Goal: Task Accomplishment & Management: Complete application form

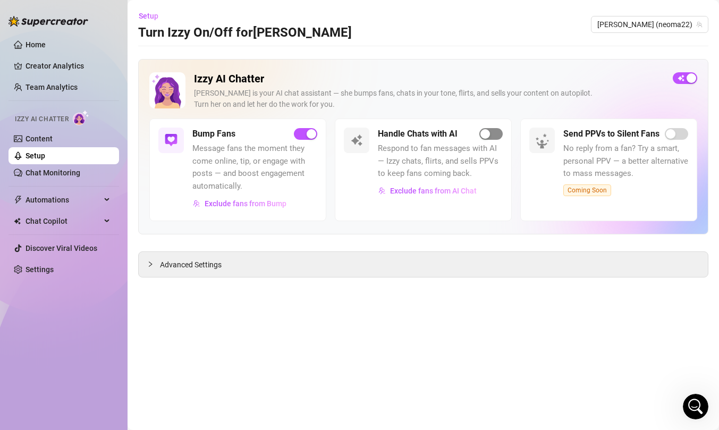
click at [489, 132] on div "button" at bounding box center [485, 134] width 10 height 10
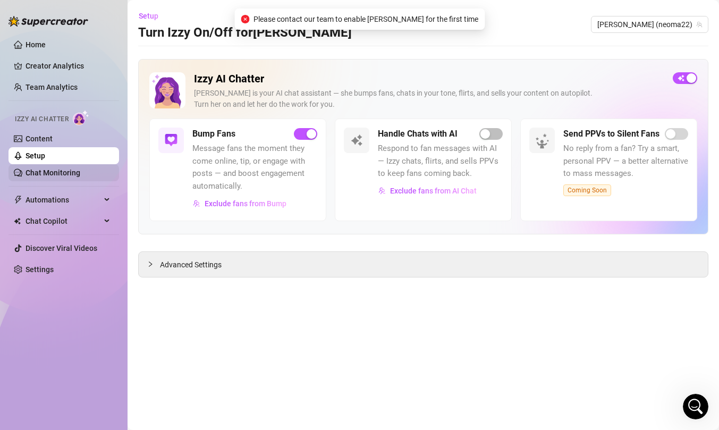
click at [45, 177] on link "Chat Monitoring" at bounding box center [53, 172] width 55 height 9
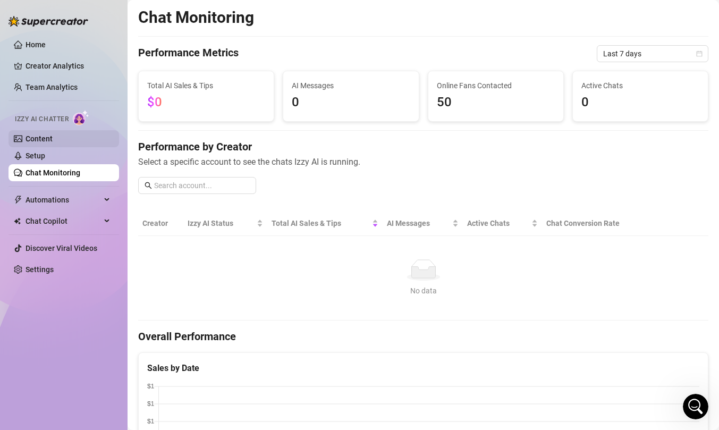
click at [53, 143] on link "Content" at bounding box center [39, 138] width 27 height 9
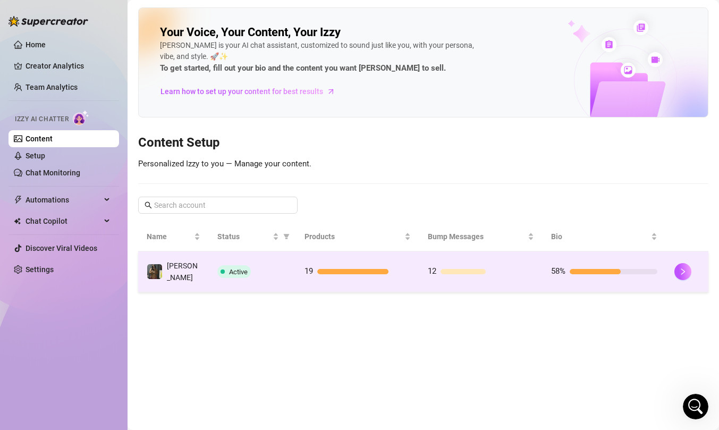
click at [289, 276] on td "Active" at bounding box center [253, 271] width 88 height 41
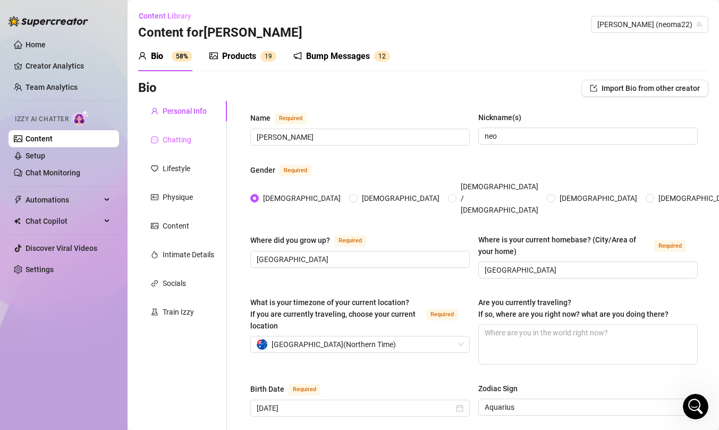
click at [199, 139] on div "Chatting" at bounding box center [182, 140] width 89 height 20
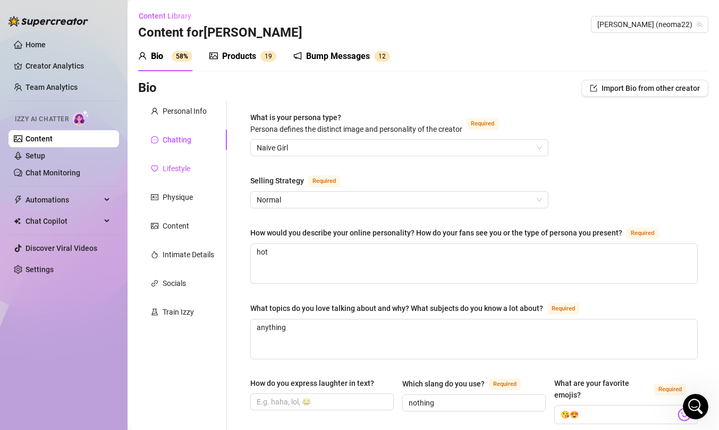
click at [170, 168] on div "Lifestyle" at bounding box center [177, 169] width 28 height 12
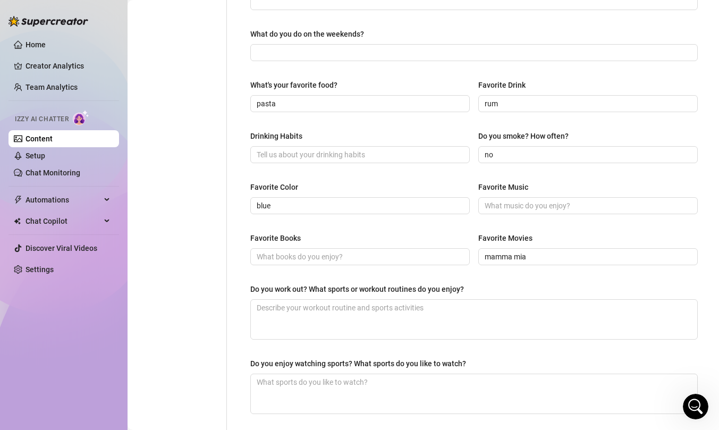
scroll to position [388, 0]
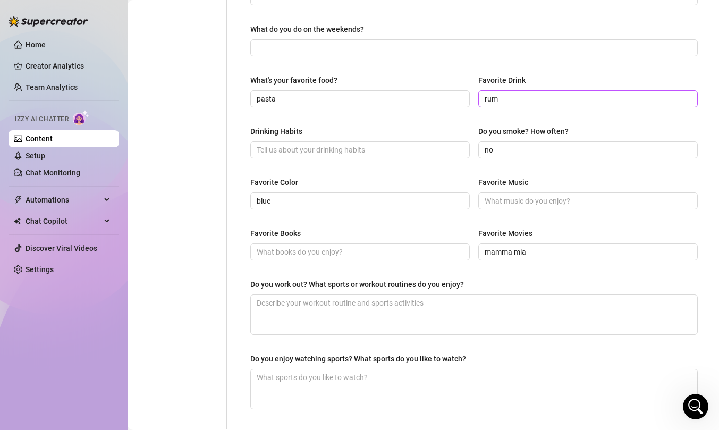
click at [690, 97] on span "rum" at bounding box center [587, 98] width 219 height 17
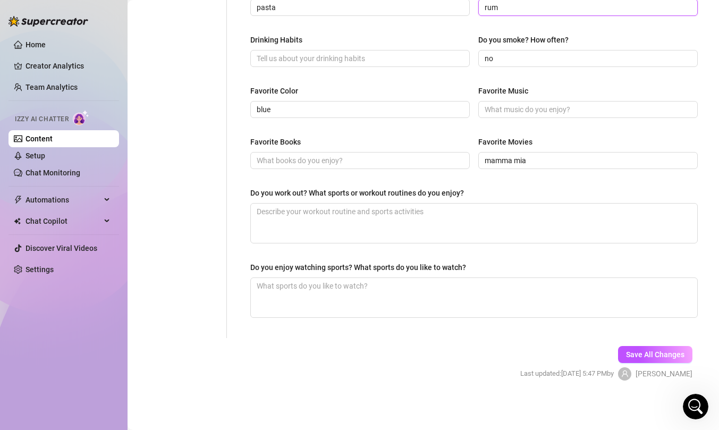
scroll to position [0, 0]
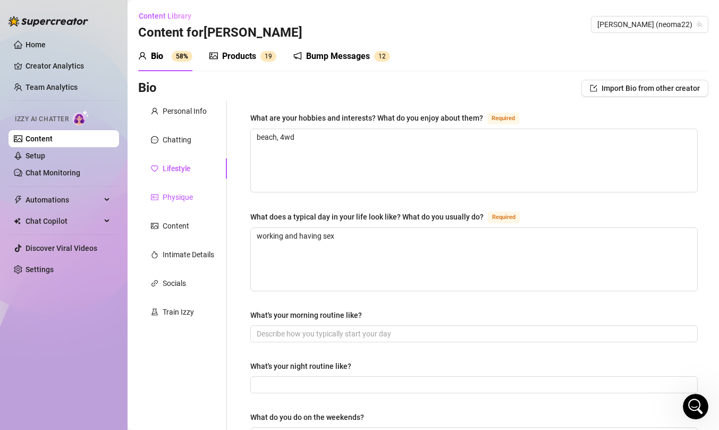
click at [175, 197] on div "Physique" at bounding box center [178, 197] width 30 height 12
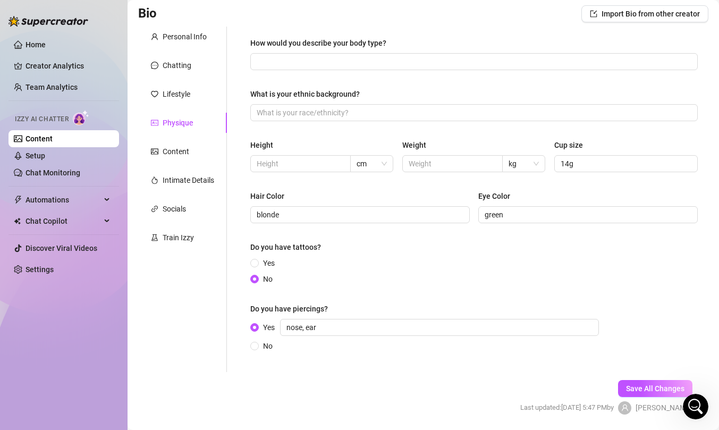
scroll to position [79, 0]
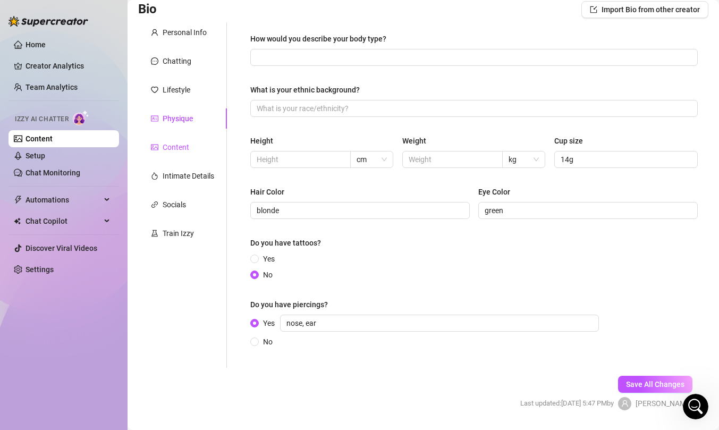
click at [179, 148] on div "Content" at bounding box center [176, 147] width 27 height 12
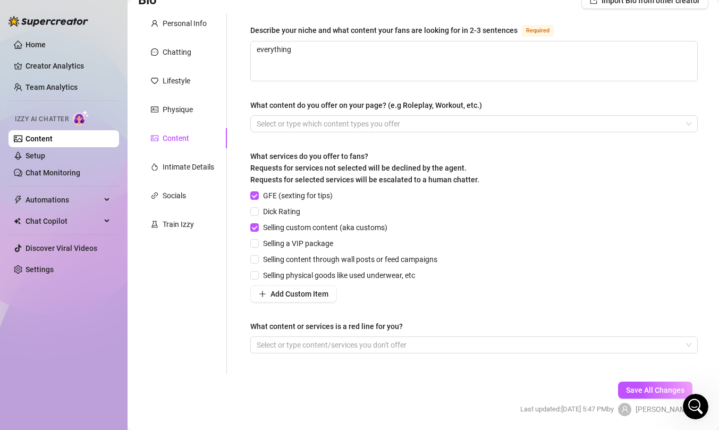
scroll to position [90, 0]
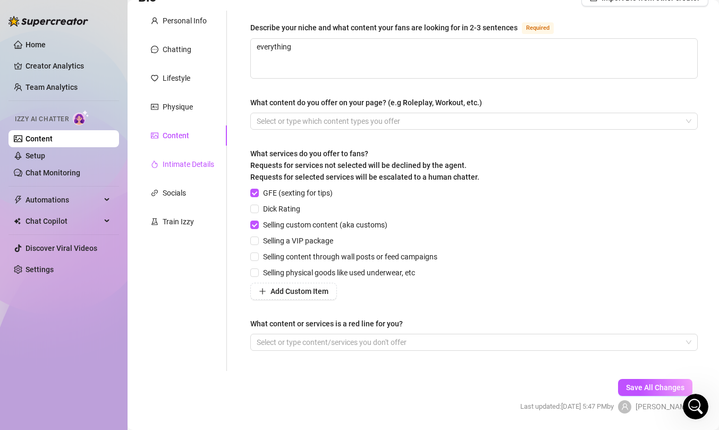
click at [174, 161] on div "Intimate Details" at bounding box center [189, 164] width 52 height 12
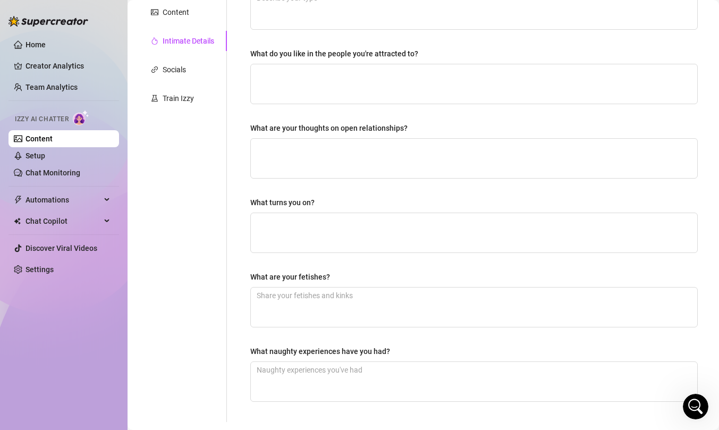
scroll to position [0, 0]
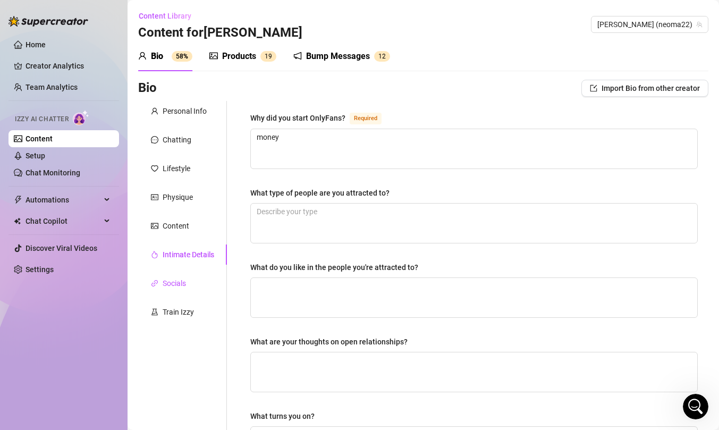
click at [161, 283] on div "Socials" at bounding box center [168, 283] width 35 height 12
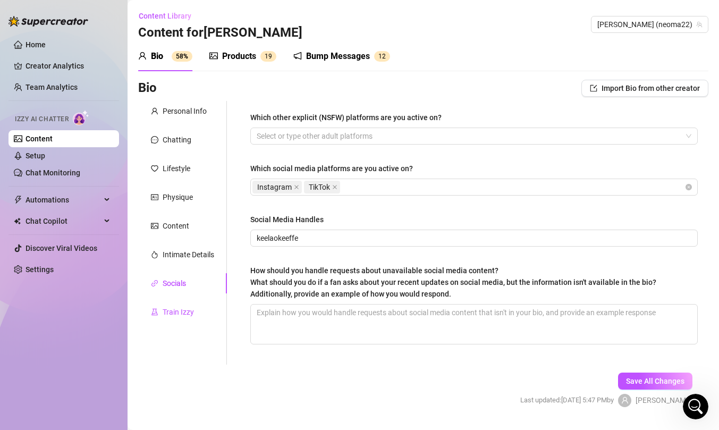
click at [175, 314] on div "Train Izzy" at bounding box center [178, 312] width 31 height 12
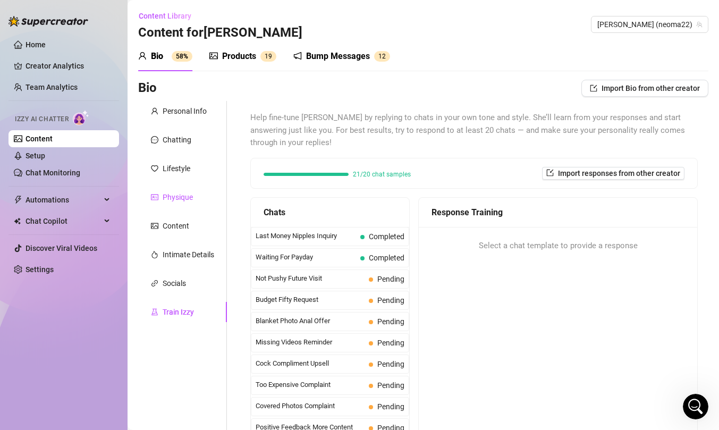
click at [186, 191] on div "Physique" at bounding box center [178, 197] width 30 height 12
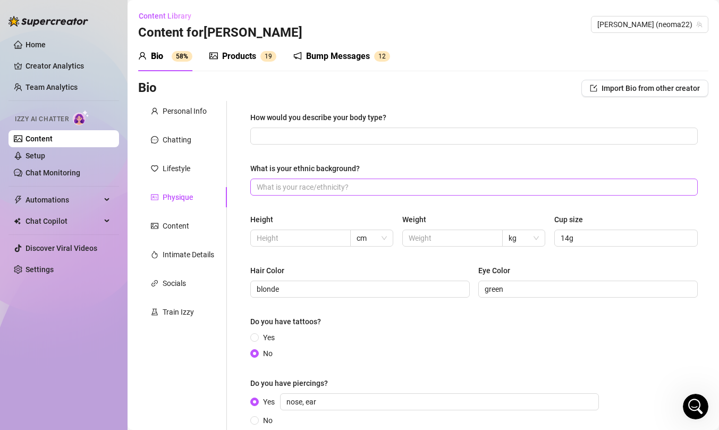
click at [305, 193] on span at bounding box center [473, 187] width 447 height 17
click at [299, 184] on input "What is your ethnic background?" at bounding box center [473, 187] width 432 height 12
click at [296, 188] on input "irish and [GEOGRAPHIC_DATA]" at bounding box center [473, 187] width 432 height 12
type input "irish and Australian"
click at [334, 138] on input "How would you describe your body type?" at bounding box center [473, 136] width 432 height 12
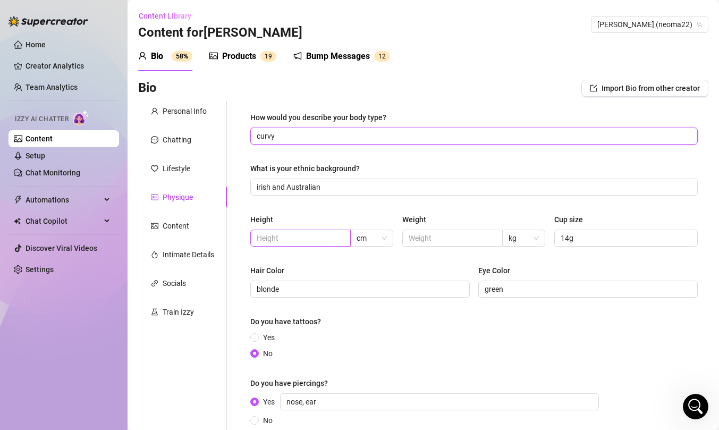
type input "curvy"
click at [289, 234] on input "text" at bounding box center [300, 238] width 86 height 12
click at [466, 236] on input "text" at bounding box center [452, 238] width 86 height 12
type input "90"
click at [342, 241] on span at bounding box center [300, 238] width 100 height 17
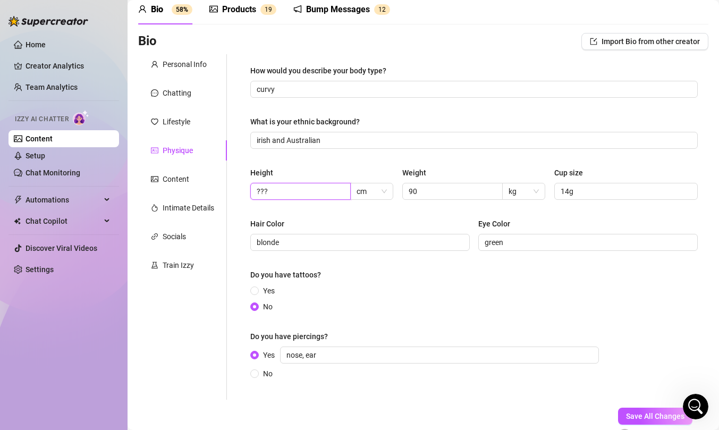
scroll to position [109, 0]
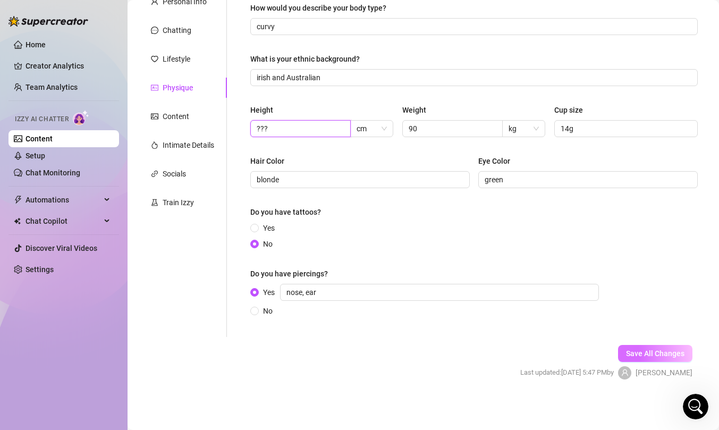
type input "???"
click at [656, 350] on span "Save All Changes" at bounding box center [655, 353] width 58 height 9
type input "irish and Australian"
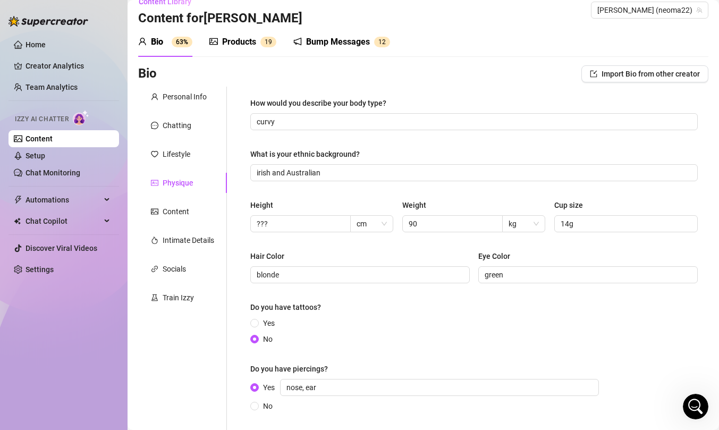
scroll to position [0, 0]
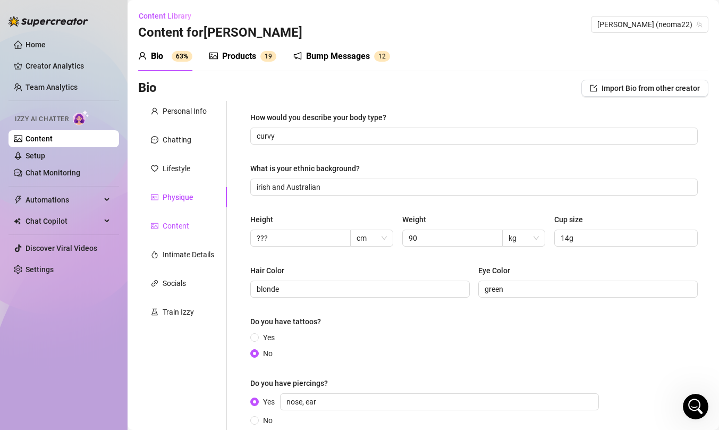
click at [183, 228] on div "Content" at bounding box center [176, 226] width 27 height 12
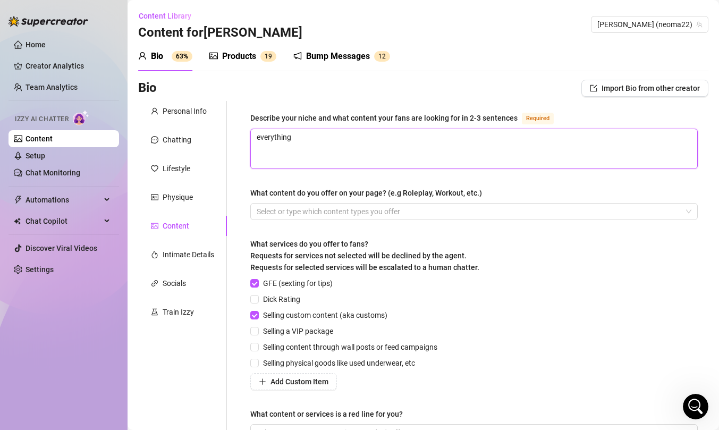
click at [334, 148] on textarea "everything" at bounding box center [474, 148] width 446 height 39
paste textarea "“My niche focuses on creating intimate, engaging, and interactive content that …"
type textarea "“My niche focuses on creating intimate, engaging, and interactive content that …"
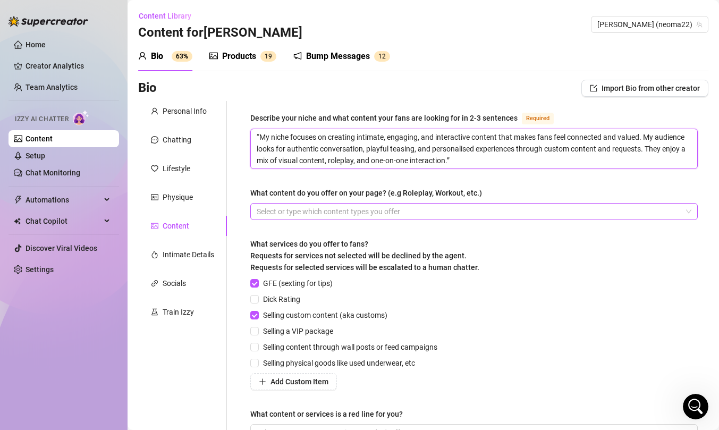
type textarea "“My niche focuses on creating intimate, engaging, and interactive content that …"
click at [261, 133] on textarea "“My niche focuses on creating intimate, engaging, and interactive content that …" at bounding box center [474, 148] width 446 height 39
click at [275, 212] on div at bounding box center [468, 211] width 432 height 15
type textarea "My niche focuses on creating intimate, engaging, and interactive content that m…"
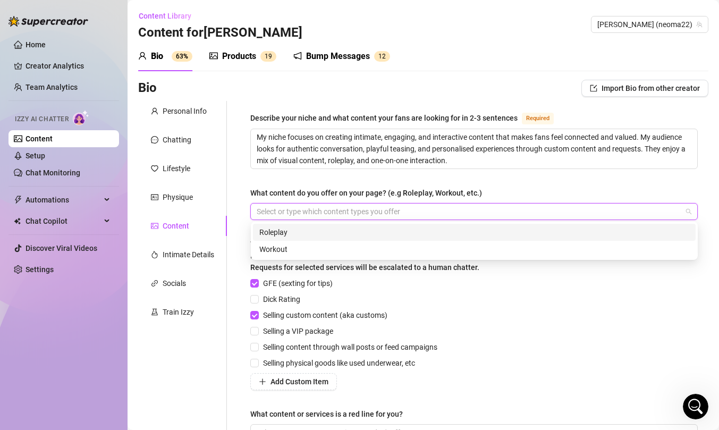
click at [289, 233] on div "Roleplay" at bounding box center [474, 232] width 430 height 12
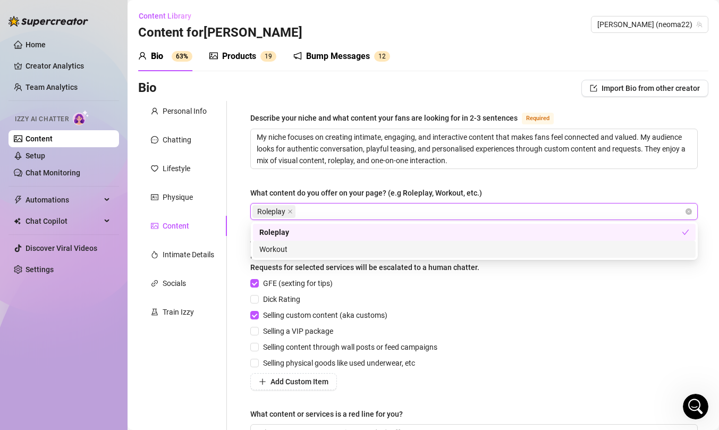
click at [432, 277] on div "GFE (sexting for tips)" at bounding box center [345, 283] width 191 height 12
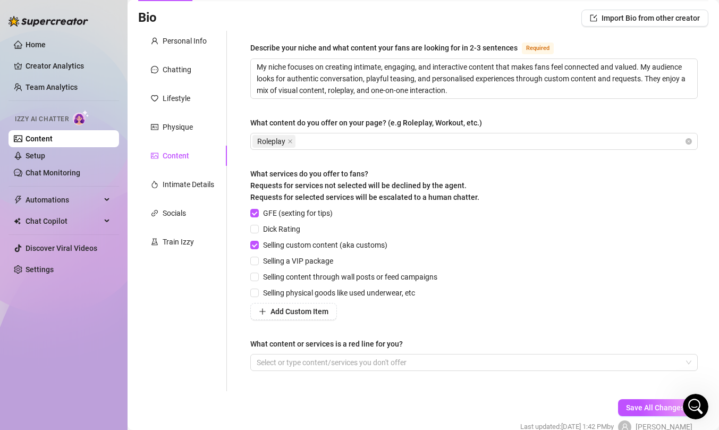
scroll to position [72, 0]
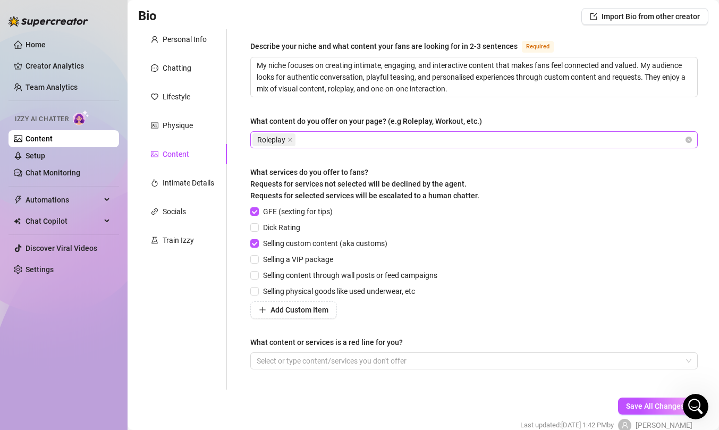
click at [372, 144] on div "Roleplay" at bounding box center [468, 139] width 432 height 15
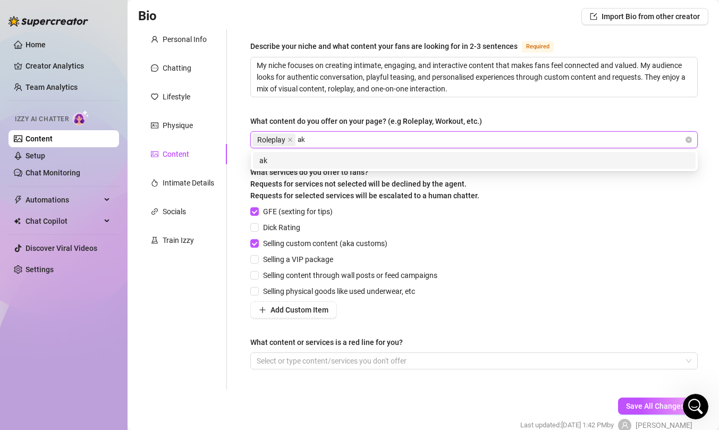
type input "a"
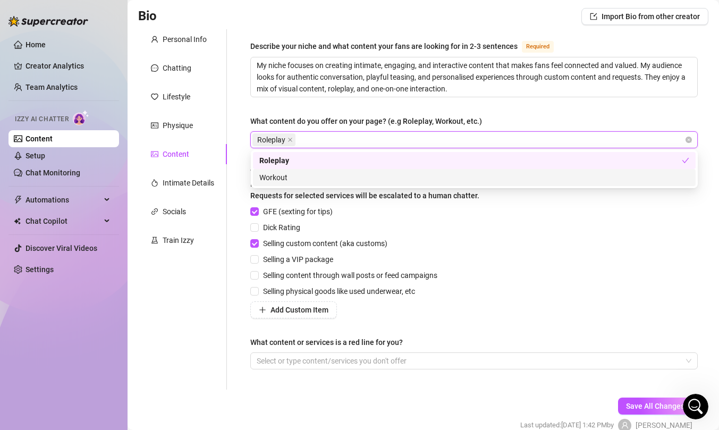
click at [413, 213] on div "GFE (sexting for tips)" at bounding box center [345, 212] width 191 height 12
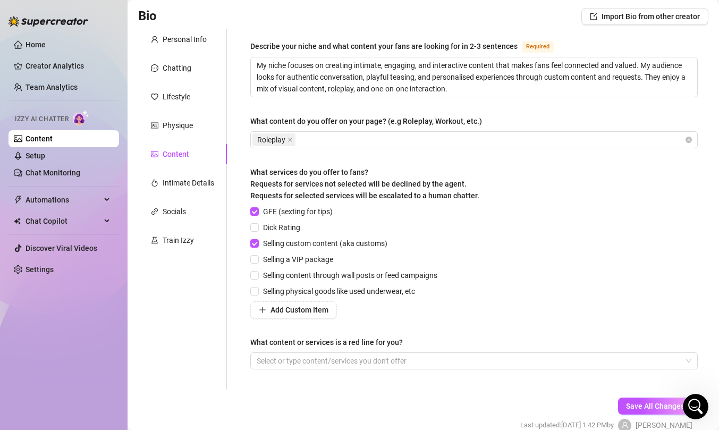
scroll to position [124, 0]
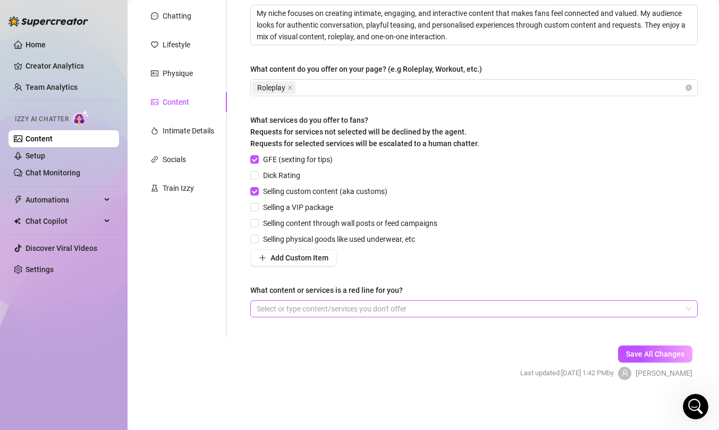
click at [357, 308] on div at bounding box center [468, 308] width 432 height 15
click at [405, 305] on div at bounding box center [468, 308] width 432 height 15
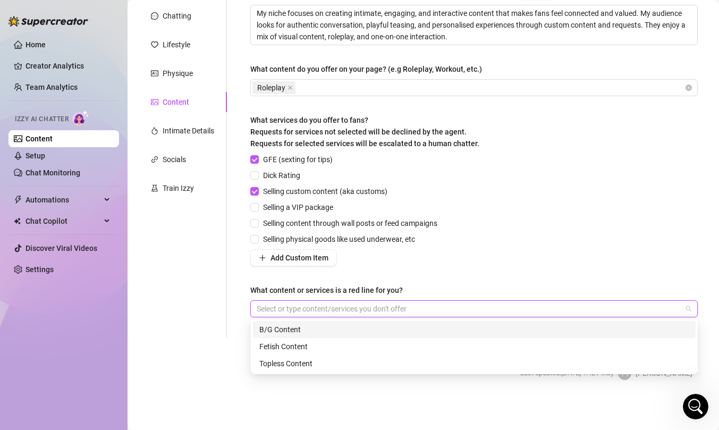
paste input "search"
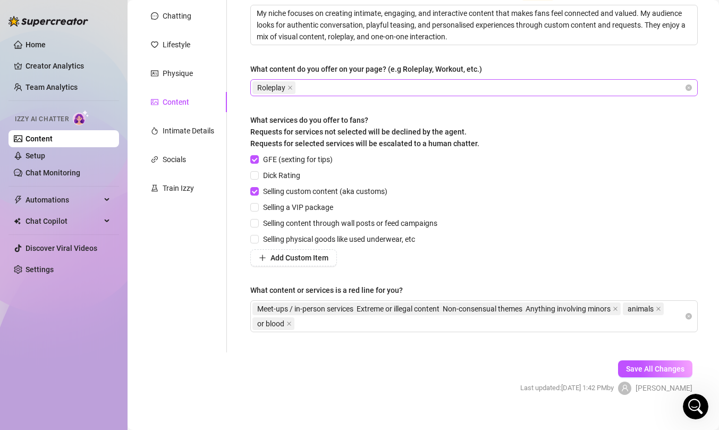
click at [311, 90] on div "Roleplay" at bounding box center [468, 87] width 432 height 15
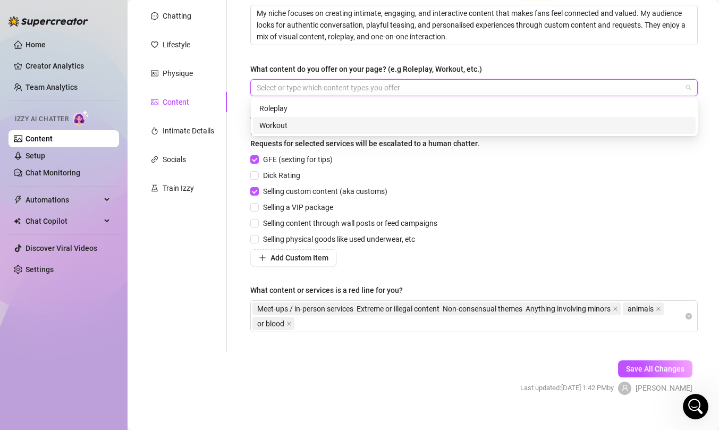
paste input "search"
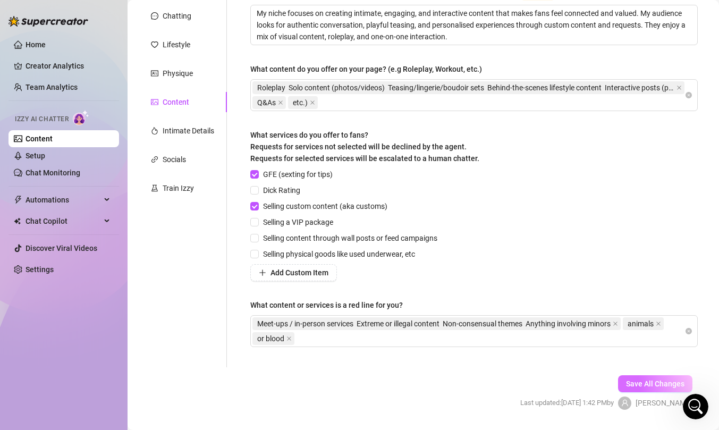
click at [642, 381] on span "Save All Changes" at bounding box center [655, 383] width 58 height 9
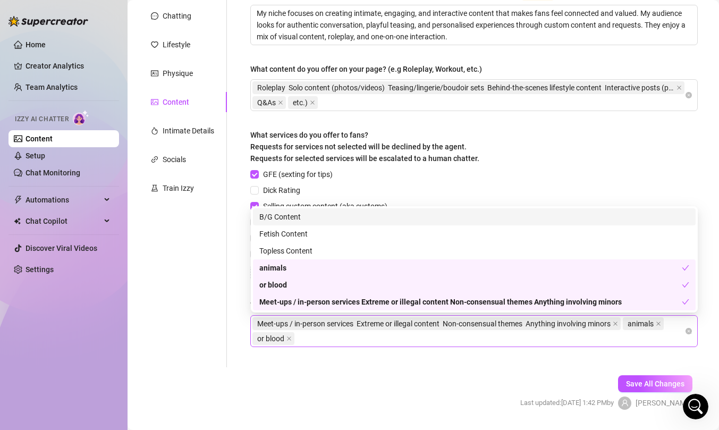
click at [345, 321] on span "Meet-ups / in-person services Extreme or illegal content Non-consensual themes …" at bounding box center [433, 324] width 353 height 12
click at [367, 304] on div "Meet-ups / in-person services Extreme or illegal content Non-consensual themes …" at bounding box center [470, 302] width 422 height 12
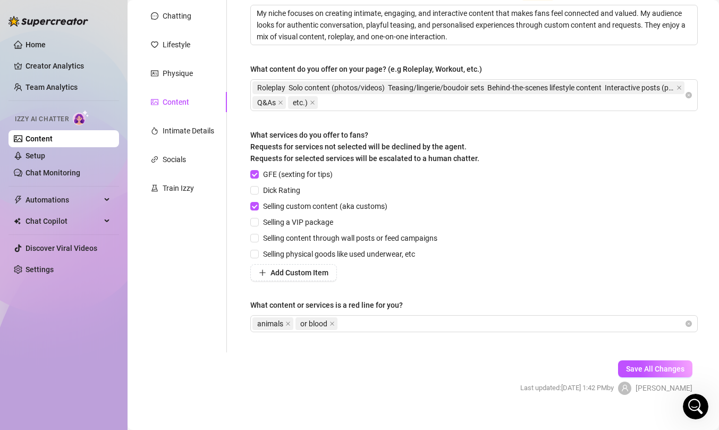
click at [343, 377] on form "Personal Info Chatting Lifestyle Physique Content Intimate Details Socials Trai…" at bounding box center [423, 195] width 570 height 436
click at [660, 360] on button "Save All Changes" at bounding box center [655, 368] width 74 height 17
click at [335, 323] on icon "close" at bounding box center [331, 323] width 5 height 5
click at [541, 314] on div "What content or services is a red line for you?" at bounding box center [473, 307] width 447 height 16
click at [529, 324] on div "animals" at bounding box center [468, 323] width 432 height 15
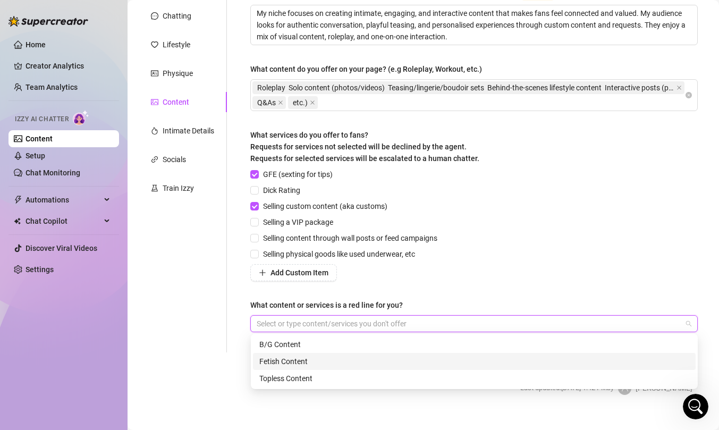
click at [512, 360] on div "Fetish Content" at bounding box center [474, 361] width 430 height 12
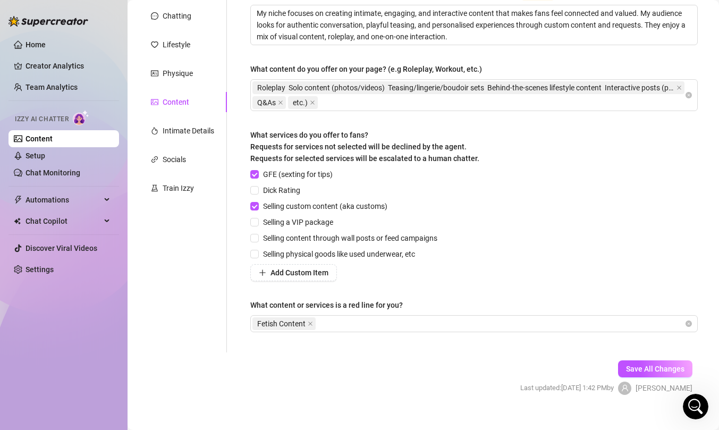
click at [612, 417] on main "Content Library Content for [PERSON_NAME] [PERSON_NAME] (neoma22) Bio 63% Produ…" at bounding box center [423, 160] width 591 height 569
click at [655, 370] on span "Save All Changes" at bounding box center [655, 368] width 58 height 9
click at [199, 136] on div "Intimate Details" at bounding box center [189, 131] width 52 height 12
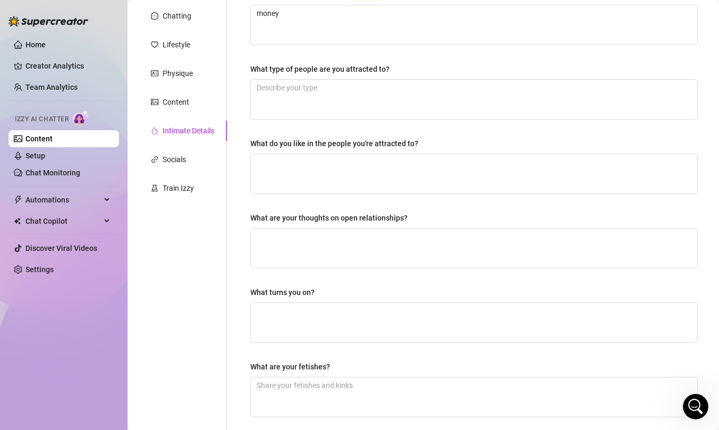
scroll to position [0, 0]
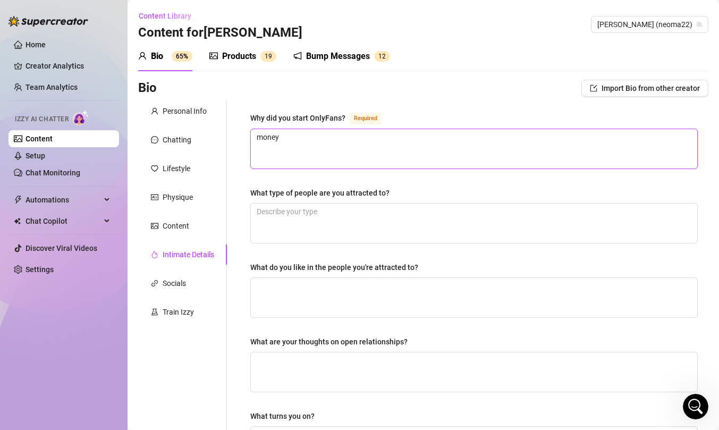
click at [329, 131] on textarea "money" at bounding box center [474, 148] width 446 height 39
paste textarea "“I started OnlyFans because it gives me the freedom to create, connect, and exp…"
type textarea "“I started OnlyFans because it gives me the freedom to create, connect, and exp…"
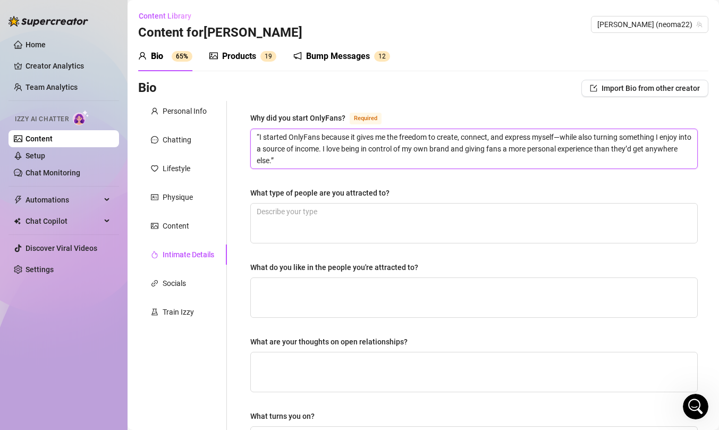
click at [259, 139] on textarea "“I started OnlyFans because it gives me the freedom to create, connect, and exp…" at bounding box center [474, 148] width 446 height 39
type textarea "I started OnlyFans because it gives me the freedom to create, connect, and expr…"
click at [321, 161] on textarea "I started OnlyFans because it gives me the freedom to create, connect, and expr…" at bounding box center [474, 148] width 446 height 39
type textarea "I started OnlyFans because it gives me the freedom to create, connect, and expr…"
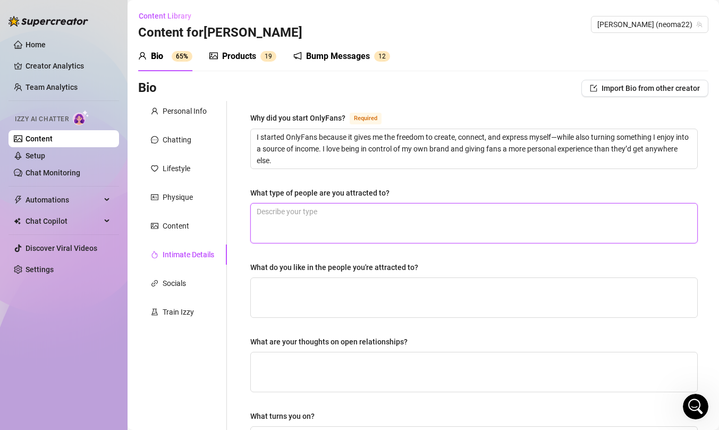
click at [327, 220] on textarea "What type of people are you attracted to?" at bounding box center [474, 222] width 446 height 39
click at [342, 232] on textarea "What type of people are you attracted to?" at bounding box center [474, 222] width 446 height 39
paste textarea "I’m attracted to people who are confident, respectful, and know how to have fun…"
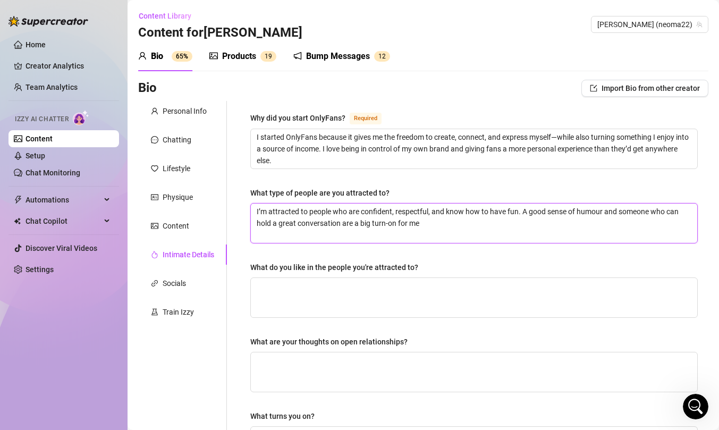
type textarea "I’m attracted to people who are confident, respectful, and know how to have fun…"
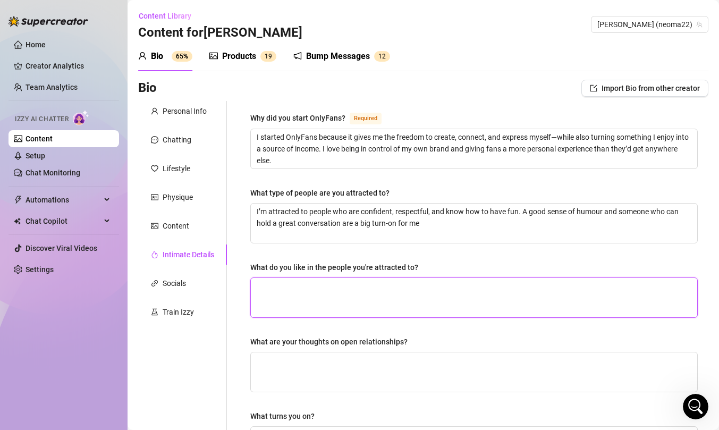
click at [347, 300] on textarea "What do you like in the people you're attracted to?" at bounding box center [474, 297] width 446 height 39
paste textarea "I think open relationships can work if there’s honesty, communication, and trus…"
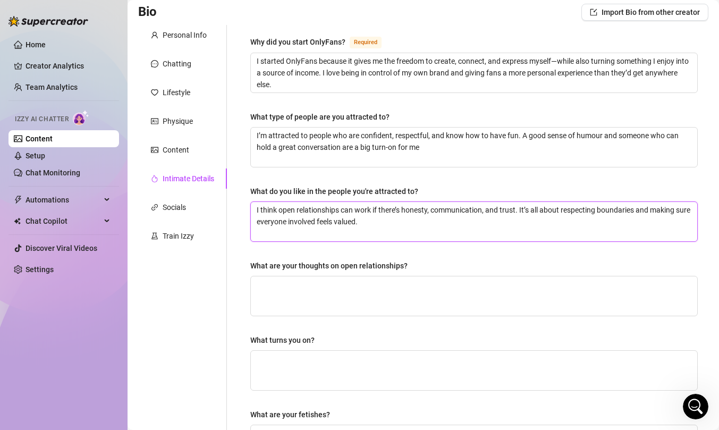
scroll to position [78, 0]
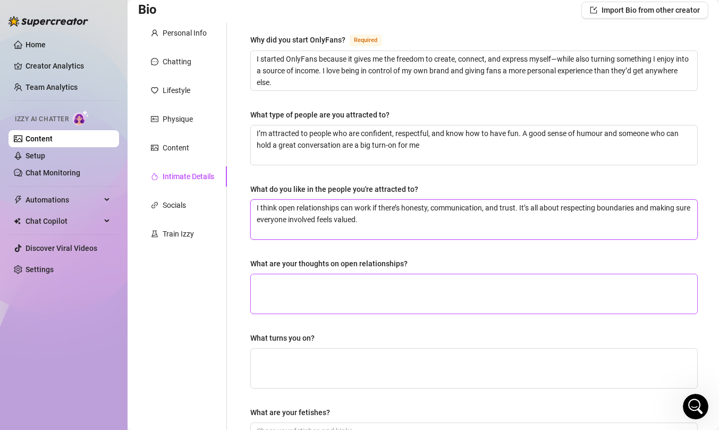
type textarea "I think open relationships can work if there’s honesty, communication, and trus…"
click at [348, 301] on textarea "What are your thoughts on open relationships?" at bounding box center [474, 293] width 446 height 39
click at [422, 293] on textarea "What are your thoughts on open relationships?" at bounding box center [474, 293] width 446 height 39
paste textarea "Confidence, dirty talk, and someone who knows how to tease and build anticipati…"
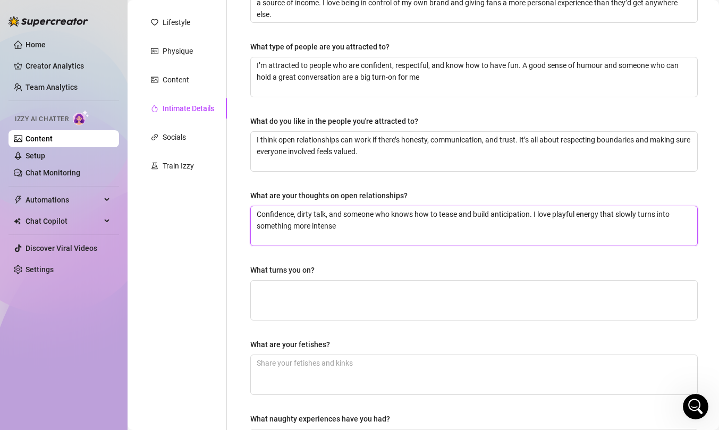
scroll to position [190, 0]
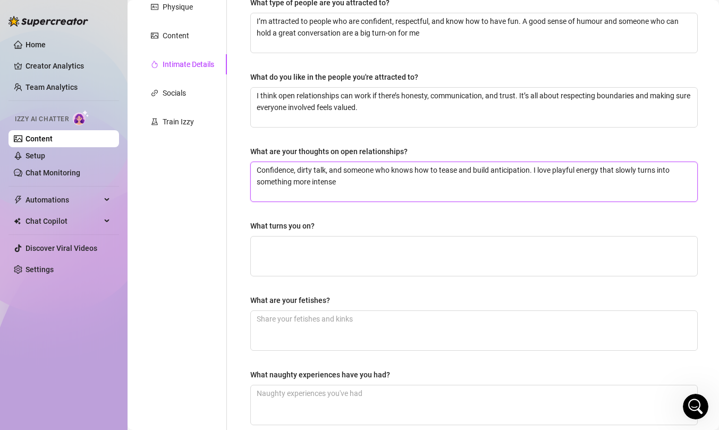
type textarea "Confidence, dirty talk, and someone who knows how to tease and build anticipati…"
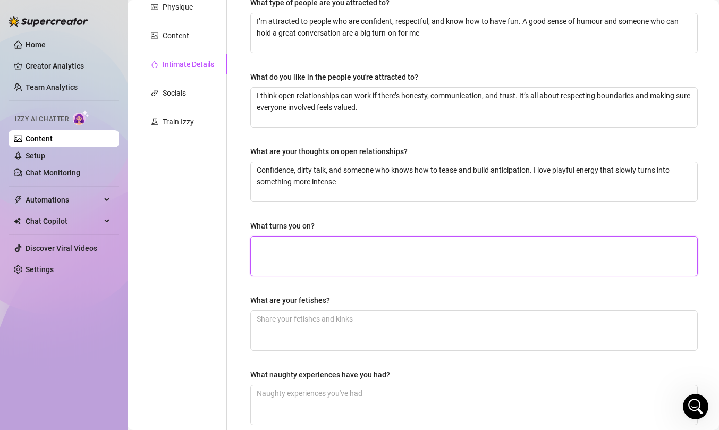
click at [417, 261] on textarea "What turns you on?" at bounding box center [474, 255] width 446 height 39
paste textarea "Confidence, dirty talk, and someone who knows how to tease and build anticipati…"
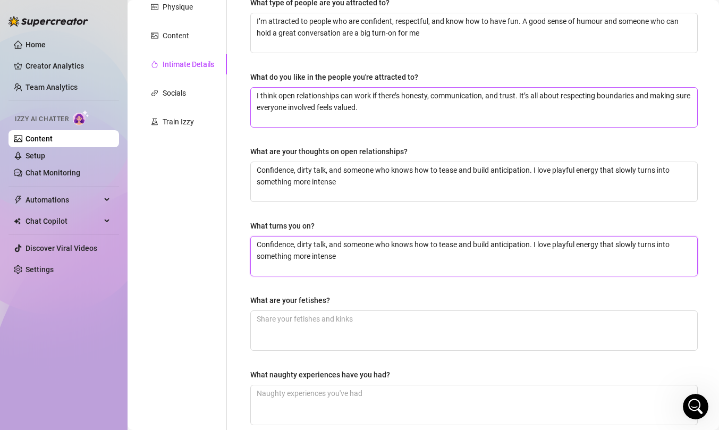
type textarea "Confidence, dirty talk, and someone who knows how to tease and build anticipati…"
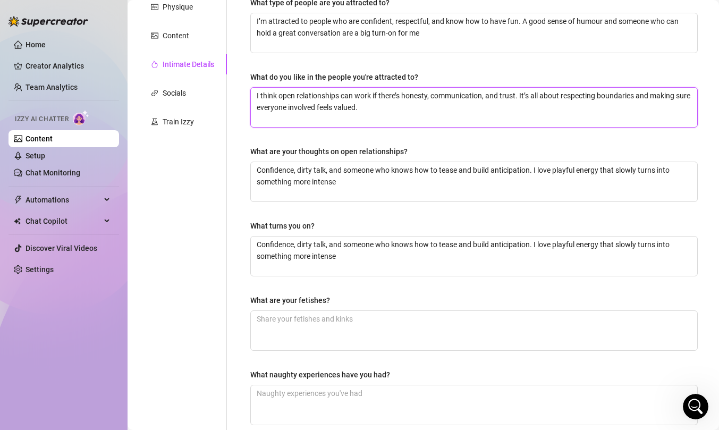
click at [338, 114] on textarea "I think open relationships can work if there’s honesty, communication, and trus…" at bounding box center [474, 107] width 446 height 39
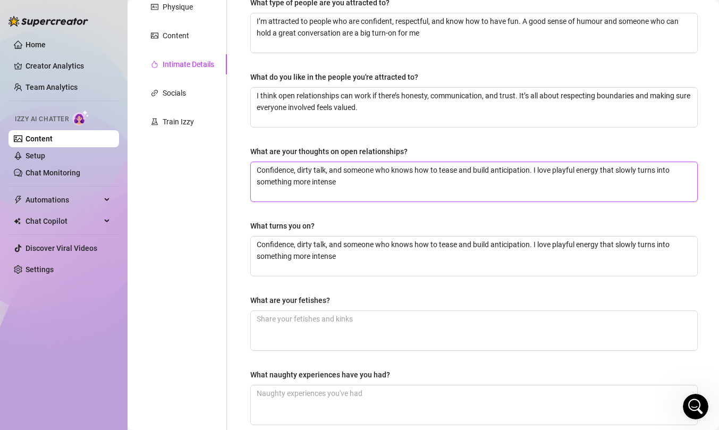
click at [328, 176] on textarea "Confidence, dirty talk, and someone who knows how to tease and build anticipati…" at bounding box center [474, 181] width 446 height 39
click at [328, 173] on textarea "Confidence, dirty talk, and someone who knows how to tease and build anticipati…" at bounding box center [474, 181] width 446 height 39
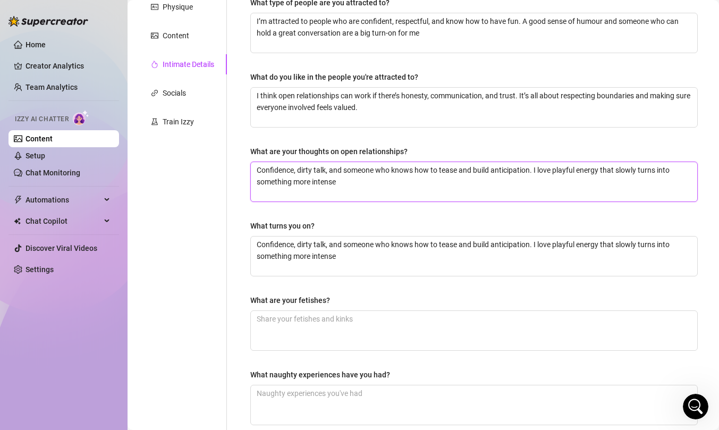
click at [328, 173] on textarea "Confidence, dirty talk, and someone who knows how to tease and build anticipati…" at bounding box center [474, 181] width 446 height 39
paste textarea "I think open relationships can work if there’s honesty, communication, and trus…"
type textarea "I think open relationships can work if there’s honesty, communication, and trus…"
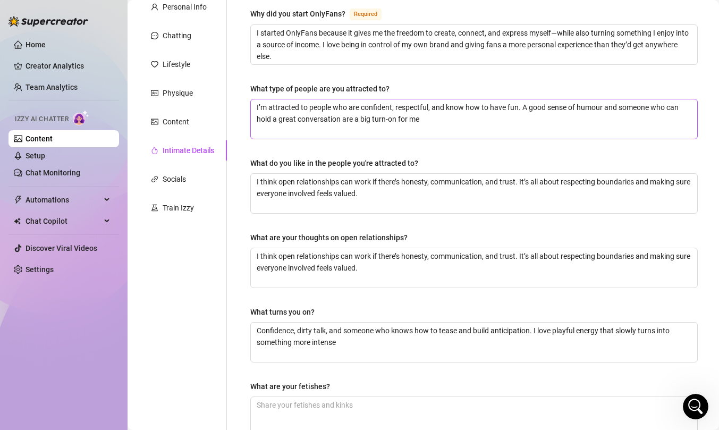
scroll to position [107, 0]
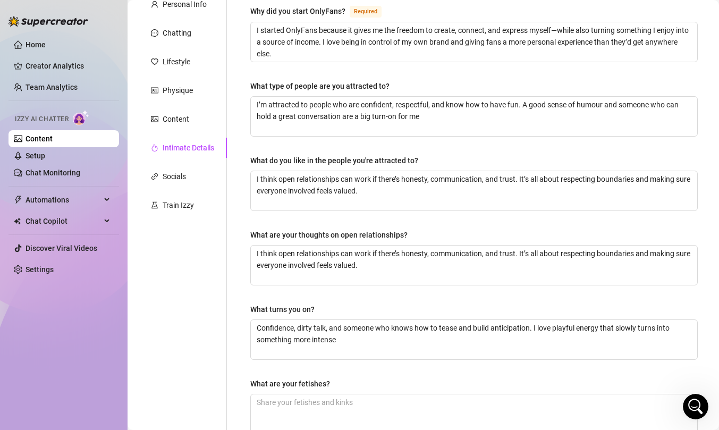
click at [341, 164] on div "What do you like in the people you're attracted to?" at bounding box center [334, 161] width 168 height 12
click at [341, 171] on textarea "I think open relationships can work if there’s honesty, communication, and trus…" at bounding box center [474, 190] width 446 height 39
click at [341, 164] on div "What do you like in the people you're attracted to?" at bounding box center [334, 161] width 168 height 12
click at [341, 171] on textarea "I think open relationships can work if there’s honesty, communication, and trus…" at bounding box center [474, 190] width 446 height 39
click at [341, 164] on div "What do you like in the people you're attracted to?" at bounding box center [334, 161] width 168 height 12
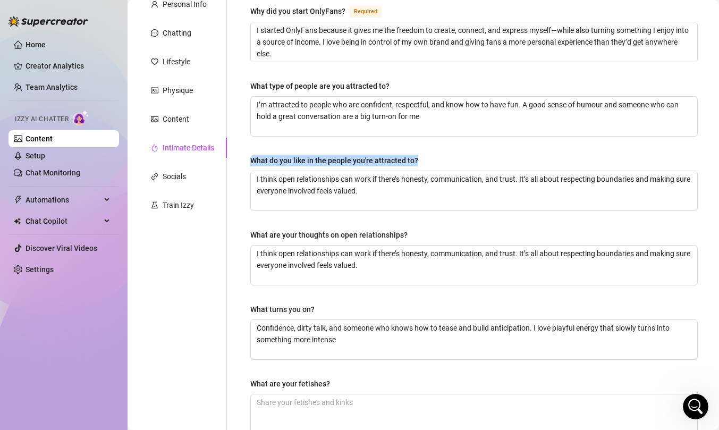
click at [341, 171] on textarea "I think open relationships can work if there’s honesty, communication, and trus…" at bounding box center [474, 190] width 446 height 39
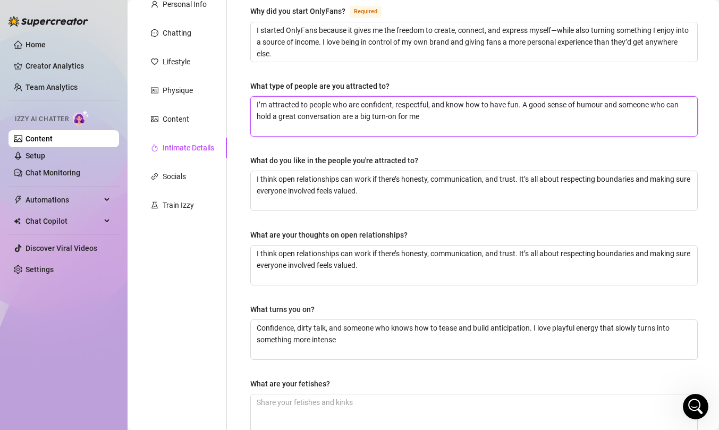
click at [402, 103] on textarea "I’m attracted to people who are confident, respectful, and know how to have fun…" at bounding box center [474, 116] width 446 height 39
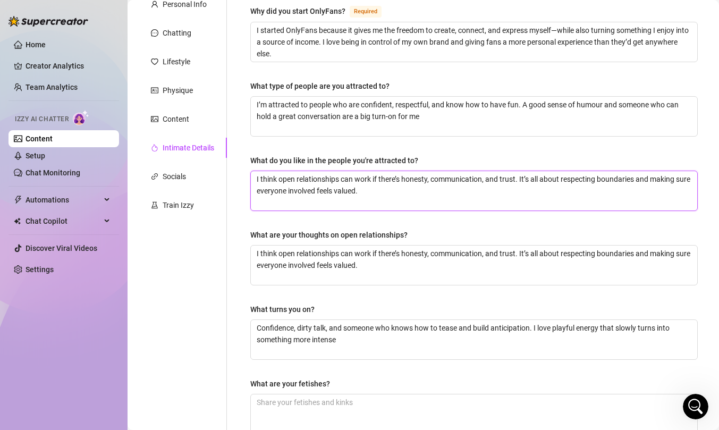
click at [346, 185] on textarea "I think open relationships can work if there’s honesty, communication, and trus…" at bounding box center [474, 190] width 446 height 39
paste textarea "’m attracted to people who are confident, respectful, and know how to have fun.…"
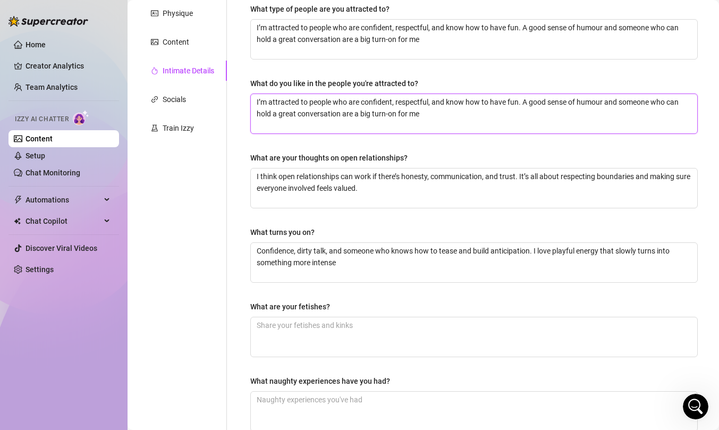
scroll to position [183, 0]
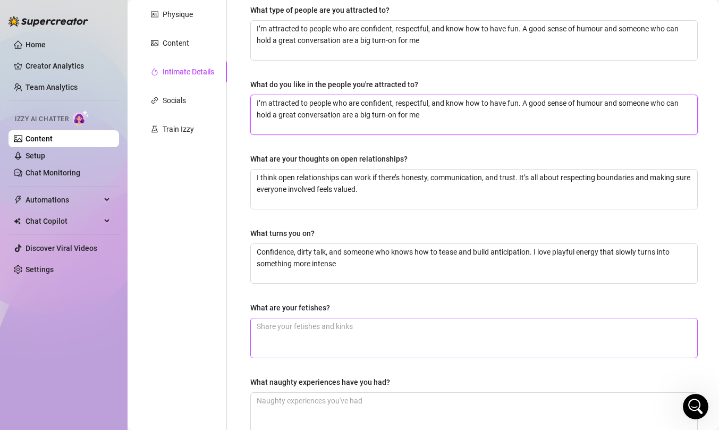
type textarea "I’m attracted to people who are confident, respectful, and know how to have fun…"
click at [309, 324] on textarea "What are your fetishes?" at bounding box center [474, 337] width 446 height 39
click at [315, 320] on textarea "What are your fetishes?" at bounding box center [474, 337] width 446 height 39
paste textarea "You’ll just have to ask me directly and maybe I’ll share a few secrets 😉 I like…"
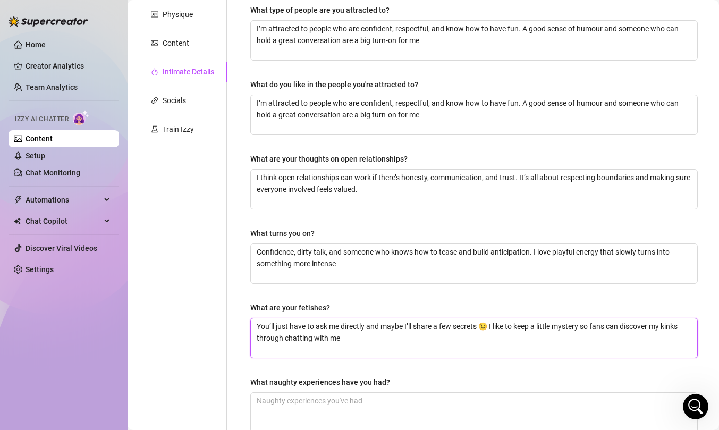
scroll to position [298, 0]
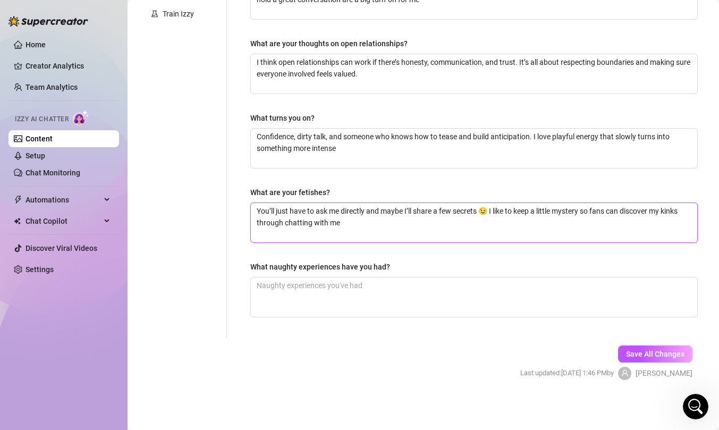
type textarea "You’ll just have to ask me directly and maybe I’ll share a few secrets 😉 I like…"
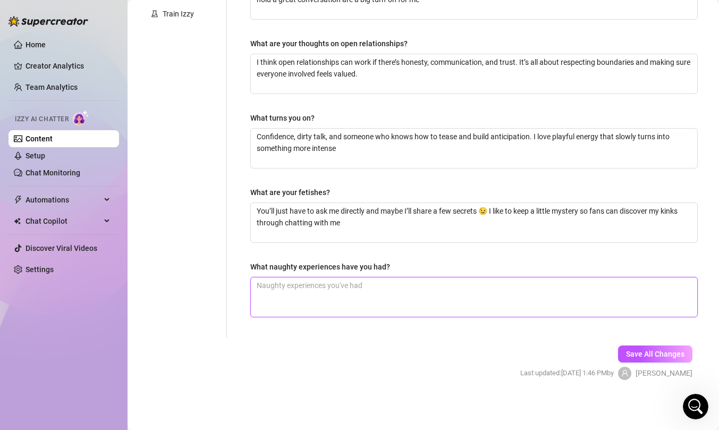
click at [377, 300] on textarea "What naughty experiences have you had?" at bounding box center [474, 296] width 446 height 39
paste textarea "I’ve had a few wild late-night adventures that I’d be happy to tease about in p…"
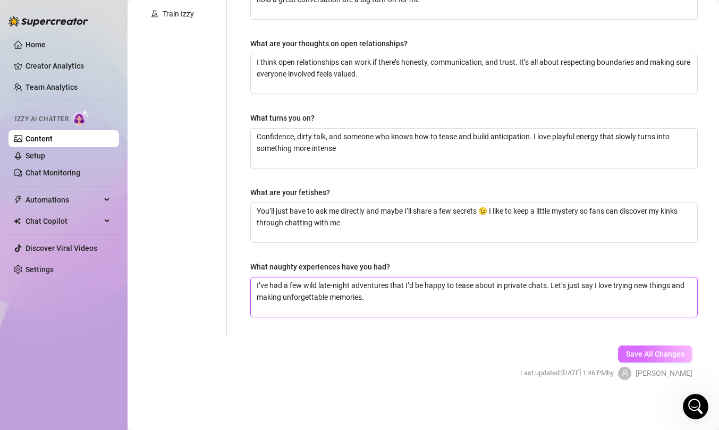
type textarea "I’ve had a few wild late-night adventures that I’d be happy to tease about in p…"
click at [671, 353] on span "Save All Changes" at bounding box center [655, 354] width 58 height 9
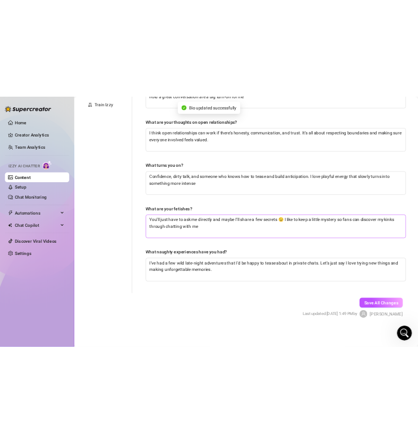
scroll to position [0, 0]
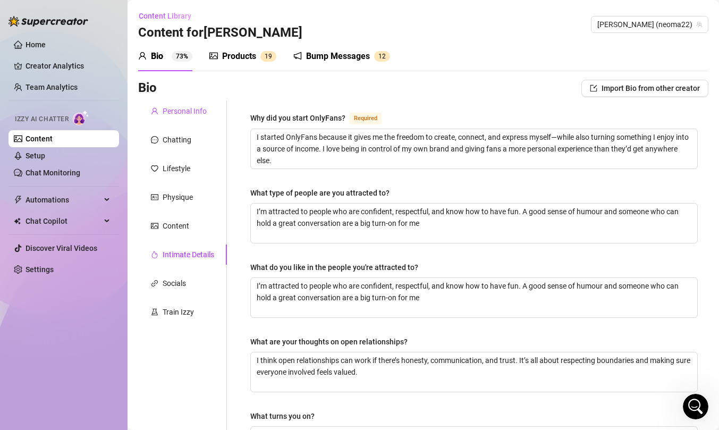
click at [168, 111] on div "Personal Info" at bounding box center [185, 111] width 44 height 12
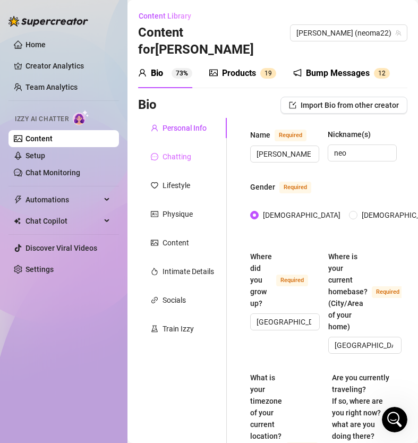
click at [183, 147] on div "Chatting" at bounding box center [182, 157] width 89 height 20
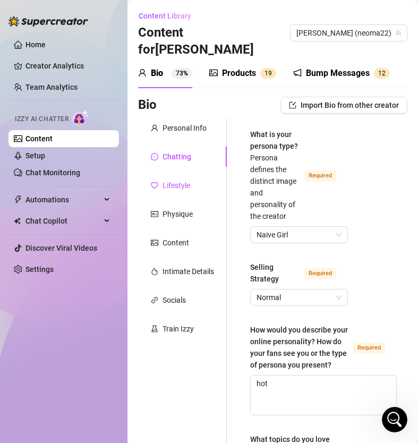
click at [190, 180] on div "Lifestyle" at bounding box center [177, 186] width 28 height 12
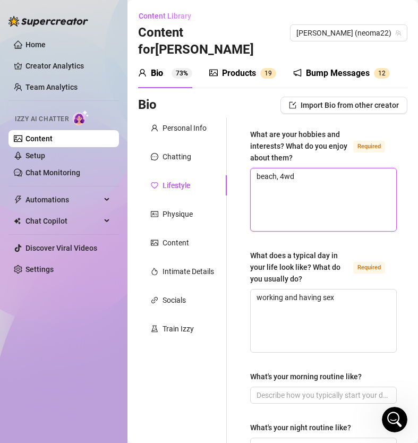
click at [292, 172] on textarea "beach, 4wd" at bounding box center [324, 199] width 146 height 63
paste textarea "“I love hitting the beach, going 4WD, and soaking up the sun. Weekends are all …"
type textarea "“I love hitting the beach, going 4WD, and soaking up the sun. Weekends are all …"
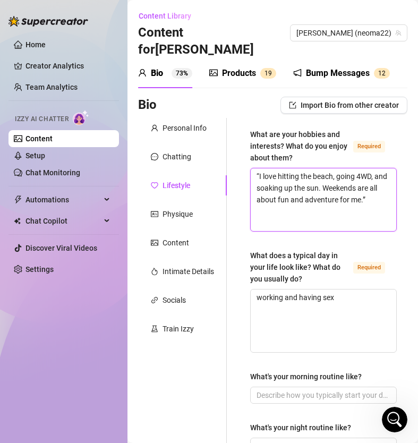
type textarea "“I love hitting the beach, going 4WD, and soaking up the sun. Weekends are all …"
click at [260, 168] on textarea "“I love hitting the beach, going 4WD, and soaking up the sun. Weekends are all …" at bounding box center [324, 199] width 146 height 63
type textarea "I love hitting the beach, going 4WD, and soaking up the sun. Weekends are all a…"
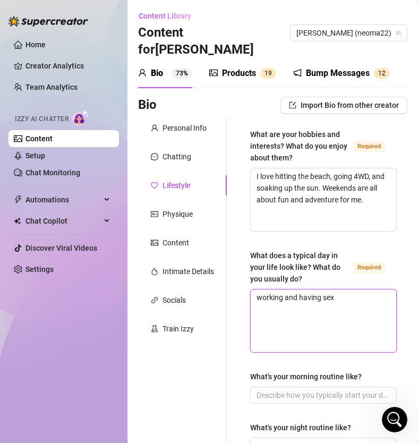
click at [318, 319] on textarea "working and having sex" at bounding box center [324, 321] width 146 height 63
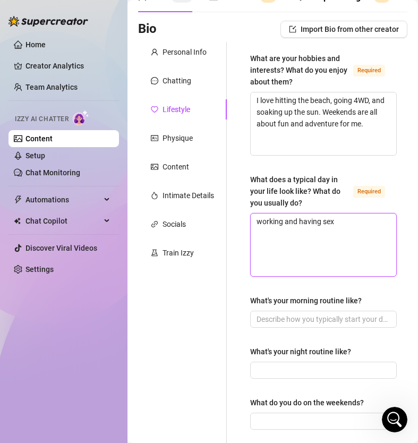
scroll to position [82, 0]
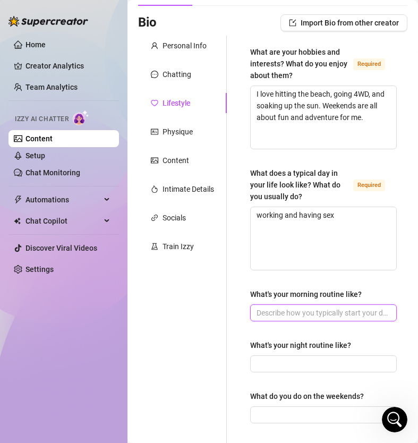
click at [299, 307] on input "What's your morning routine like?" at bounding box center [323, 313] width 132 height 12
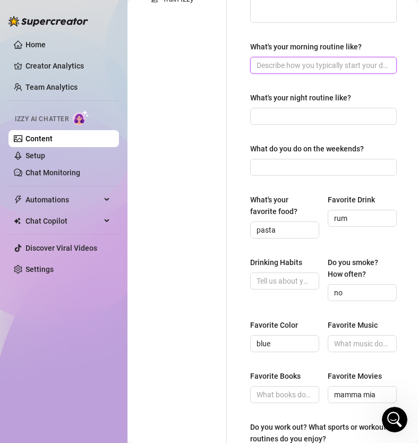
scroll to position [275, 0]
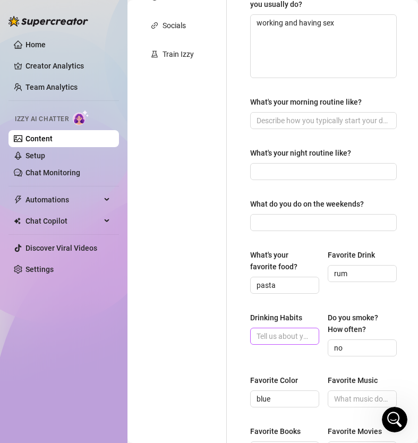
click at [272, 328] on span at bounding box center [284, 336] width 69 height 17
click at [264, 328] on span at bounding box center [284, 336] width 69 height 17
click at [286, 330] on input "Drinking Habits" at bounding box center [284, 336] width 54 height 12
paste input "I like to drink socially, especially when I’m out with friends or relaxing"
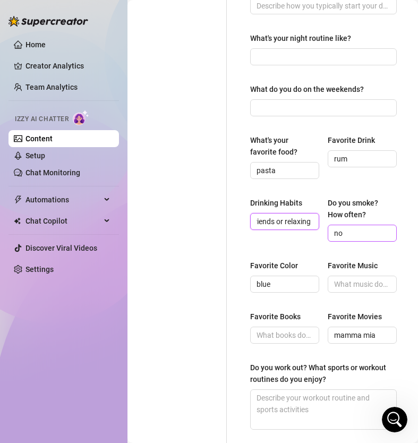
scroll to position [389, 0]
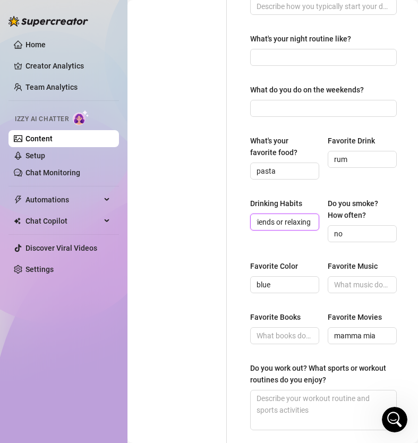
type input "I like to drink socially, especially when I’m out with friends or relaxing"
click at [343, 279] on input "Favorite Music" at bounding box center [361, 285] width 54 height 12
paste input "I’m into feel-good music you can dance or chill to. Anything with a good vibe w…"
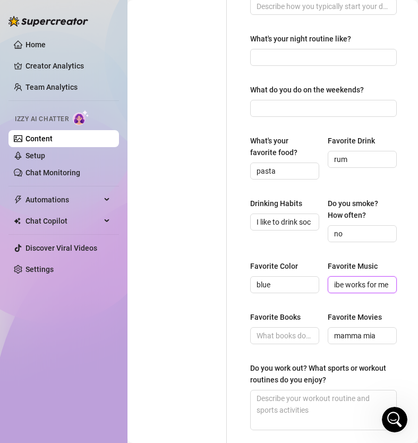
type input "I’m into feel-good music you can dance or chill to. Anything with a good vibe w…"
click at [299, 330] on input "Favorite Books" at bounding box center [284, 336] width 54 height 12
paste input "I don’t read as much as I’d like, but I enjoy easy reads and fun stories that t…"
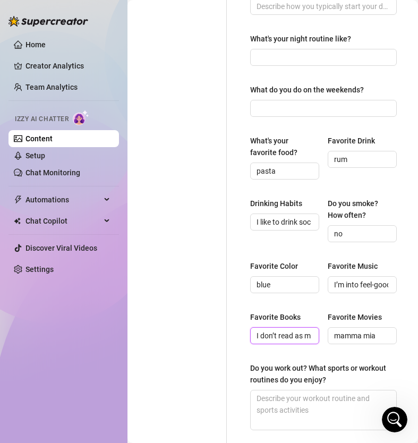
scroll to position [0, 265]
type input "I don’t read as much as I’d like, but I enjoy easy reads and fun stories that t…"
click at [283, 391] on textarea "Do you work out? What sports or workout routines do you enjoy?" at bounding box center [324, 410] width 146 height 39
paste textarea "I like keeping active, especially outdoors—swimming, beach walks, and anything …"
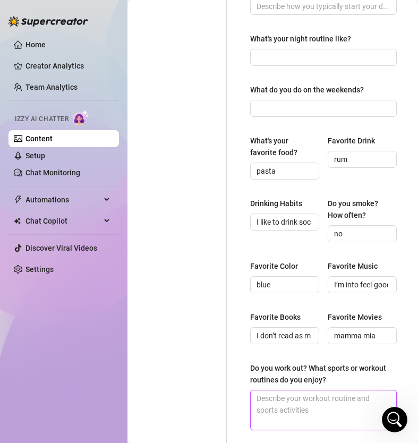
type textarea "I like keeping active, especially outdoors—swimming, beach walks, and anything …"
click at [262, 393] on textarea "I like keeping active, especially outdoors—swimming, beach walks, and anything …" at bounding box center [324, 410] width 146 height 39
type textarea "I like keeping active, especially outdoorsswimming, beach walks, and anything a…"
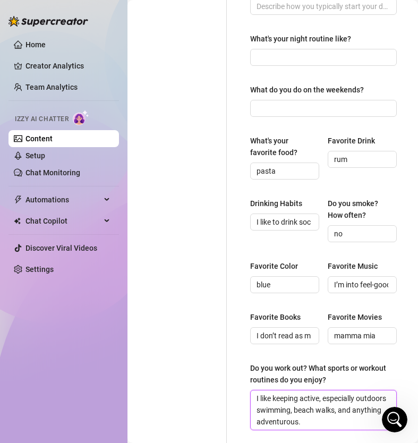
scroll to position [558, 0]
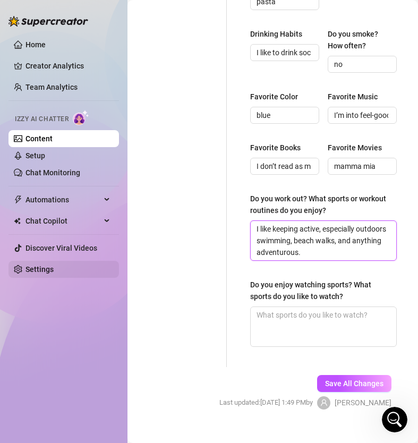
type textarea "I like keeping active, especially outdoors swimming, beach walks, and anything …"
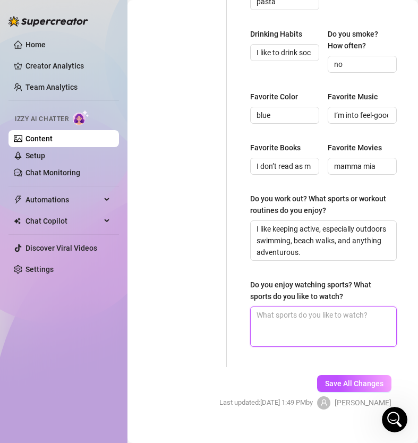
click at [300, 312] on textarea "Do you enjoy watching sports? What sports do you like to watch?" at bounding box center [324, 326] width 146 height 39
paste textarea "I don’t follow sports too much, but I’ll happily watch if I’m with friends who …"
type textarea "I don’t follow sports too much, but I’ll happily watch if I’m with friends who …"
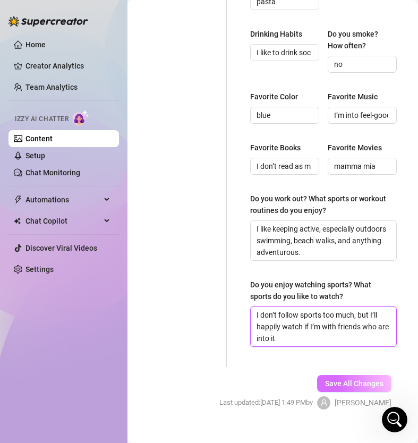
type textarea "I don’t follow sports too much, but I’ll happily watch if I’m with friends who …"
click at [367, 379] on span "Save All Changes" at bounding box center [354, 383] width 58 height 9
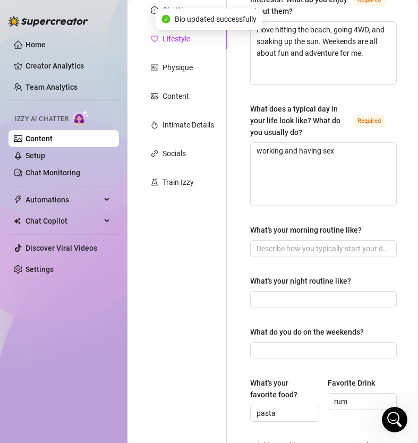
scroll to position [148, 0]
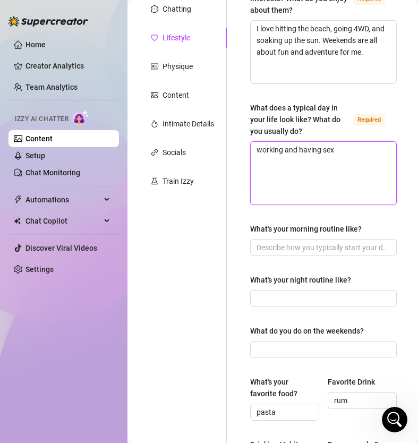
click at [276, 142] on textarea "working and having sex" at bounding box center [324, 173] width 146 height 63
type textarea "T"
type textarea "working and having sex"
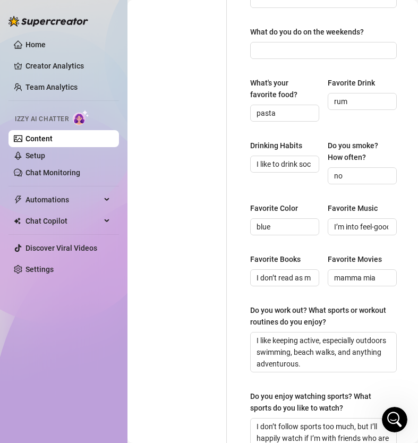
scroll to position [0, 0]
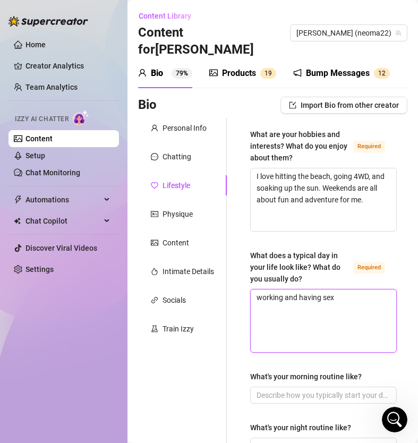
click at [326, 290] on textarea "working and having sex" at bounding box center [324, 321] width 146 height 63
paste textarea "Working during the day, and enjoying intimacy and fun when I’m off the clock 😉"
type textarea "Working during the day, and enjoying intimacy and fun when I’m off the clock 😉"
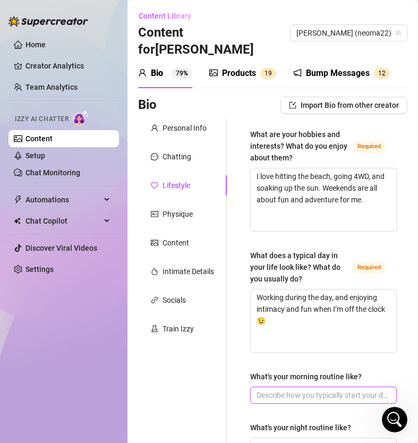
click at [309, 389] on input "What's your morning routine like?" at bounding box center [323, 395] width 132 height 12
paste input "Coffee first thing, a quick stretch, and then I’m ready to take on the day"
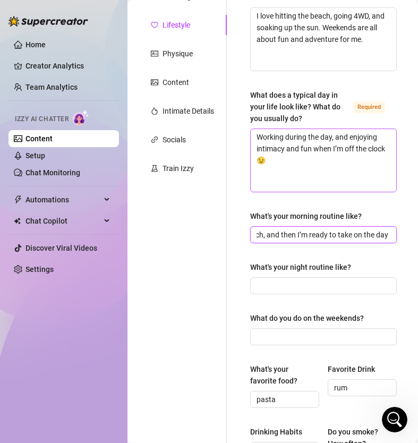
scroll to position [161, 0]
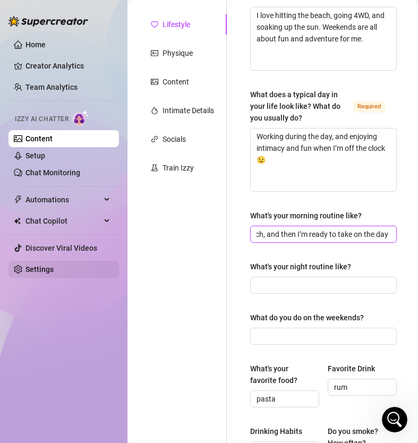
type input "Coffee first thing, a quick stretch, and then I’m ready to take on the day"
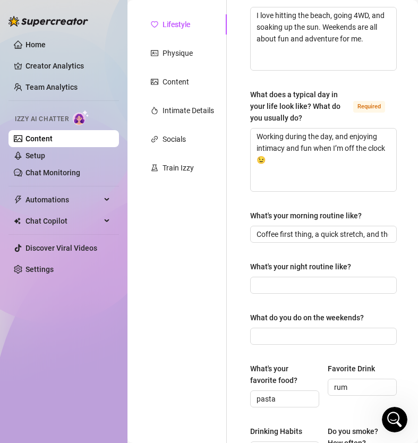
click at [304, 277] on div "What are your hobbies and interests? What do you enjoy about them? Required I l…" at bounding box center [323, 361] width 147 height 786
click at [306, 279] on input "What's your night routine like?" at bounding box center [323, 285] width 132 height 12
paste input "Winding down with a drink, a hot shower, and a little something naughty before …"
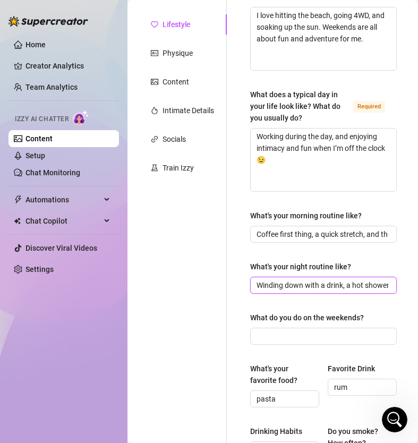
scroll to position [0, 143]
type input "Winding down with a drink, a hot shower, and a little something naughty before …"
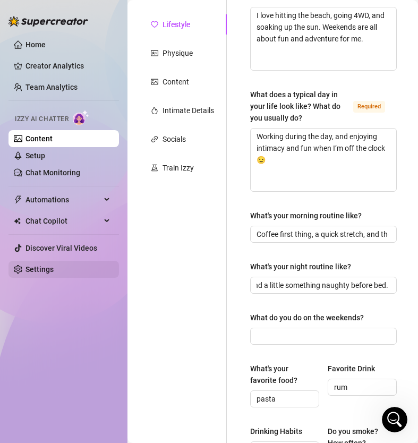
scroll to position [0, 0]
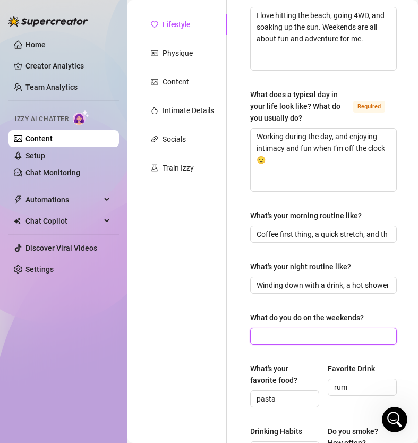
click at [292, 330] on input "What do you do on the weekends?" at bounding box center [323, 336] width 132 height 12
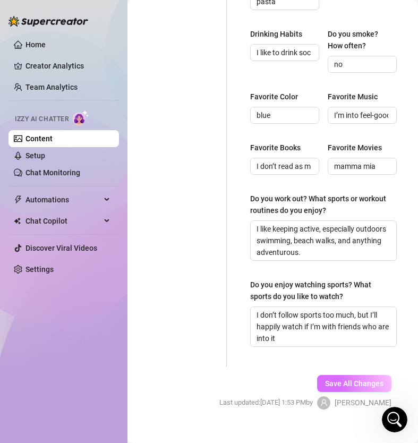
type input "going beach and drinking"
click at [351, 379] on span "Save All Changes" at bounding box center [354, 383] width 58 height 9
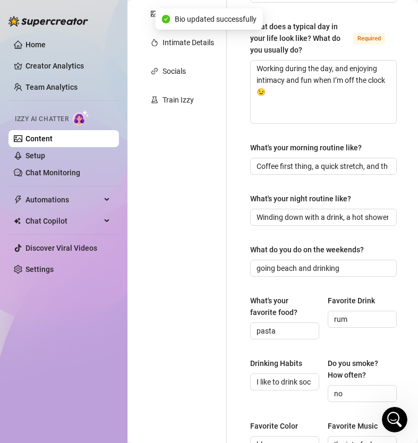
scroll to position [36, 0]
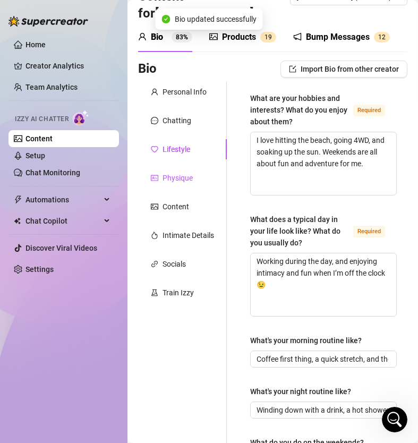
click at [190, 172] on div "Physique" at bounding box center [178, 178] width 30 height 12
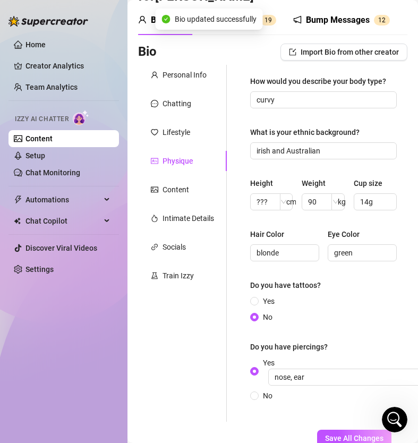
scroll to position [0, 0]
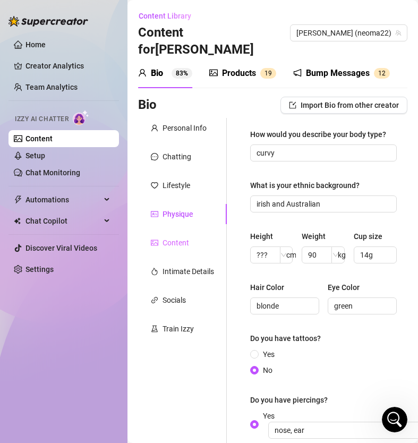
click at [198, 233] on div "Content" at bounding box center [182, 243] width 89 height 20
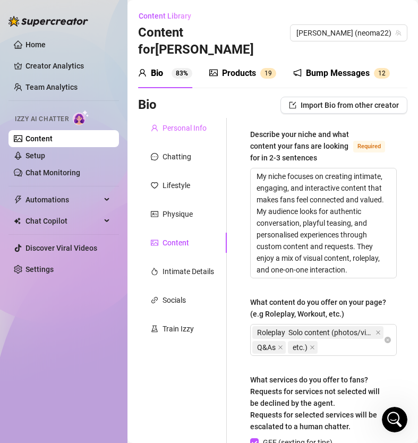
click at [182, 118] on div "Personal Info" at bounding box center [182, 128] width 89 height 20
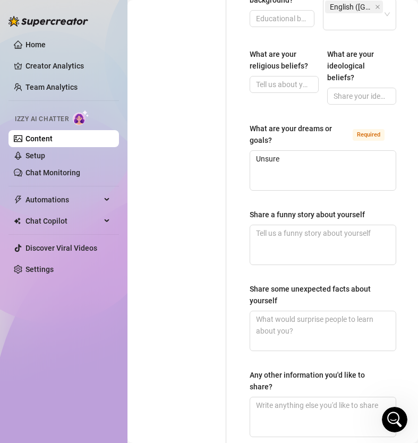
scroll to position [890, 1]
click at [295, 122] on div "What are your dreams or goals?" at bounding box center [299, 133] width 99 height 23
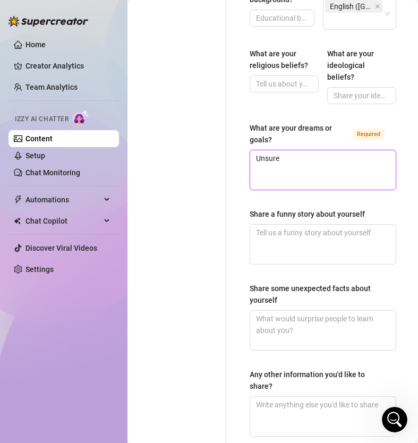
click at [295, 150] on textarea "Unsure" at bounding box center [323, 169] width 146 height 39
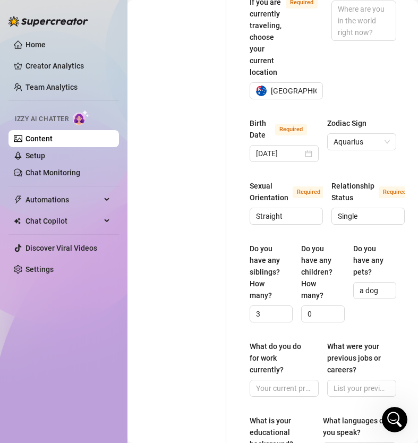
scroll to position [448, 1]
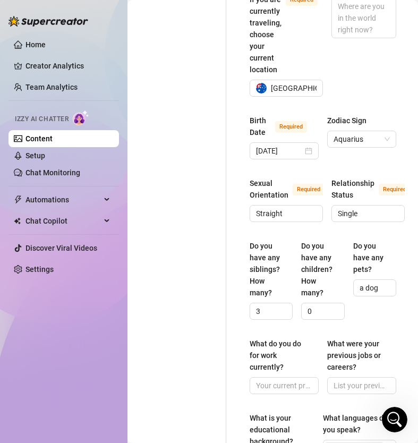
click at [253, 240] on div "Do you have any siblings? How many?" at bounding box center [268, 269] width 36 height 58
click at [256, 306] on input "3" at bounding box center [270, 312] width 28 height 12
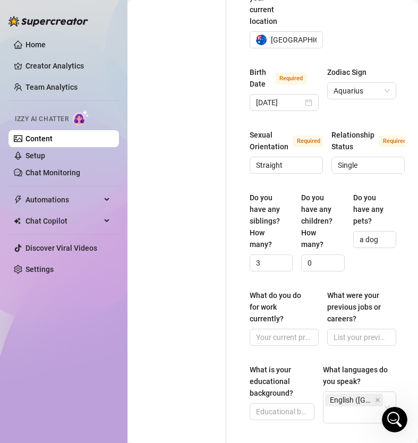
click at [253, 290] on div "What do you do for work currently?" at bounding box center [281, 307] width 62 height 35
click at [256, 332] on input "What do you do for work currently?" at bounding box center [283, 338] width 54 height 12
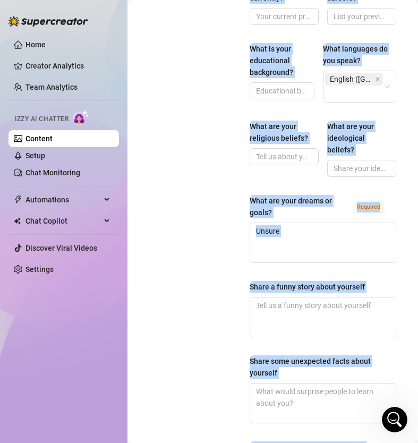
scroll to position [968, 1]
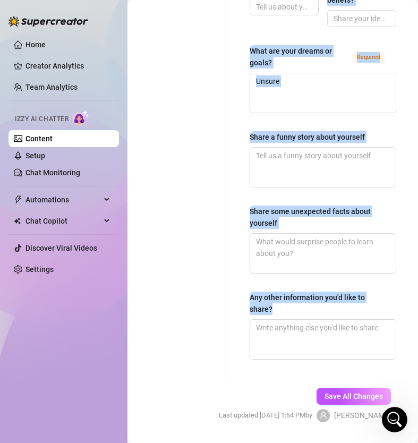
drag, startPoint x: 248, startPoint y: 276, endPoint x: 386, endPoint y: 287, distance: 138.6
copy div "What do you do for work currently? What were your previous jobs or careers? Wha…"
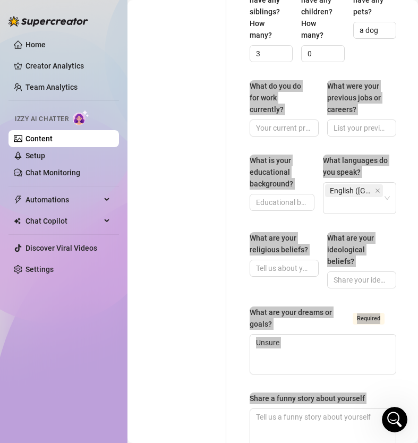
scroll to position [669, 1]
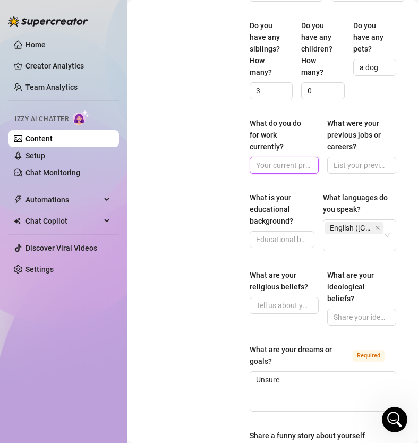
click at [292, 159] on input "What do you do for work currently?" at bounding box center [283, 165] width 54 height 12
click at [301, 159] on input "What do you do for work currently?" at bounding box center [283, 165] width 54 height 12
paste input "I create content and connect with fans full-time—it’s my passion and my hustle."
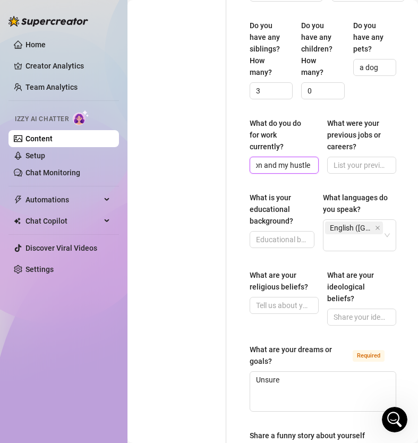
type input "I create content and connect with fans full-time—it’s my passion and my hustle"
click at [351, 159] on input "What were your previous jobs or careers?" at bounding box center [361, 165] width 54 height 12
paste input "I’ve done a mix of regular jobs before, but nothing compares to the freedom I h…"
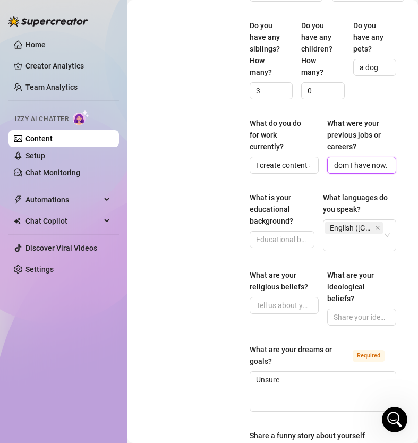
type input "I’ve done a mix of regular jobs before, but nothing compares to the freedom I h…"
click at [271, 234] on input "What is your educational background?" at bounding box center [281, 240] width 50 height 12
paste input "I finished school and kept learning along the way—life experience has been my b…"
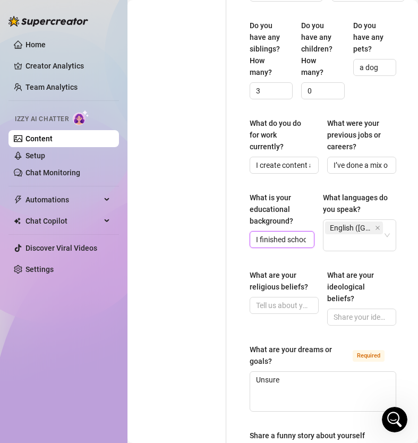
scroll to position [0, 250]
type input "I finished school and kept learning along the way—life experience has been my b…"
click at [270, 276] on div "What are your religious beliefs?" at bounding box center [284, 283] width 69 height 28
click at [267, 300] on input "What are your religious beliefs?" at bounding box center [283, 306] width 54 height 12
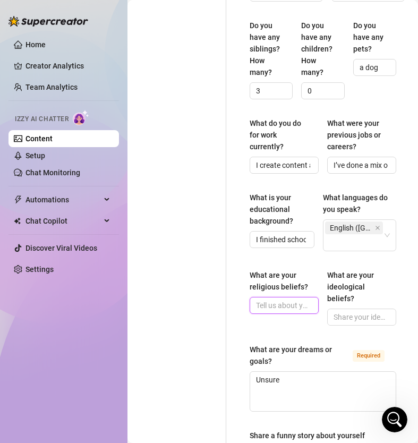
paste input "I’m more spiritual than religious—I just believe in living life to the fullest."
type input "I’m more spiritual than religious—I just believe in living life to the fullest."
click at [368, 311] on input "What are your ideological beliefs?" at bounding box center [361, 317] width 54 height 12
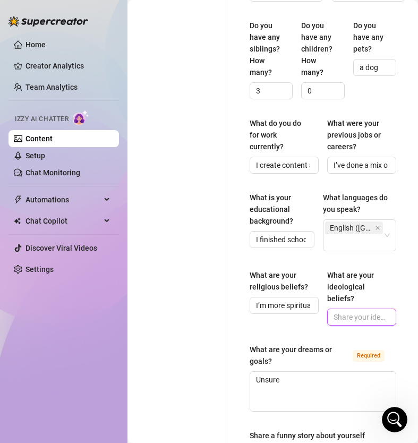
paste input "Kindness, respect, and enjoying life. I believe everyone should get to live the…"
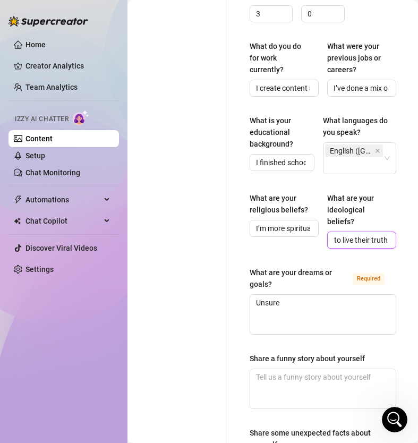
scroll to position [835, 1]
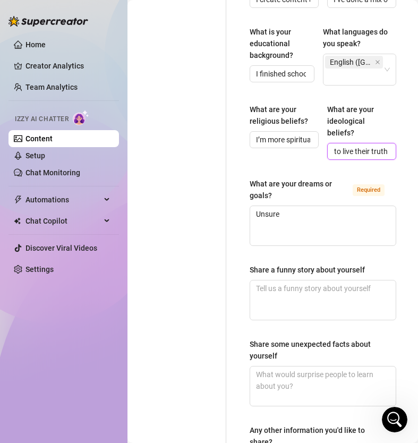
type input "Kindness, respect, and enjoying life. I believe everyone should get to live the…"
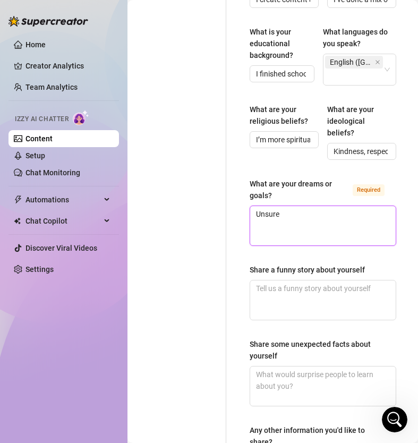
click at [308, 210] on textarea "Unsure" at bounding box center [323, 225] width 146 height 39
paste textarea "—I’m still figuring it out, but I know I want to keep exploring, growing, and m…"
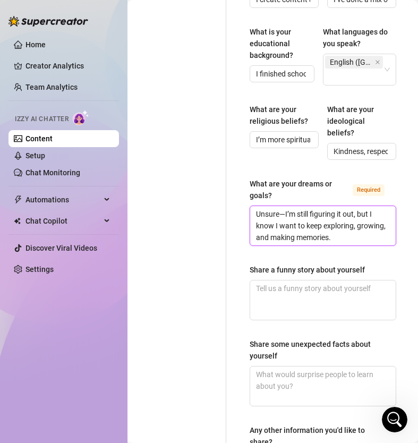
type textarea "Unsure—I’m still figuring it out, but I know I want to keep exploring, growing,…"
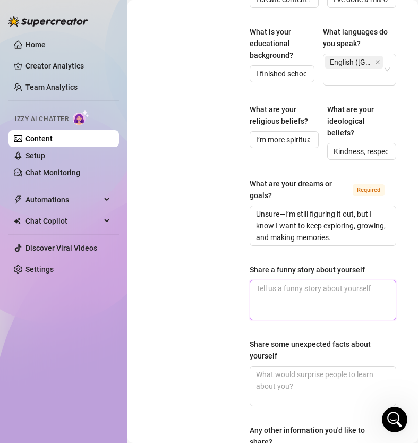
click at [341, 287] on textarea "Share a funny story about yourself" at bounding box center [323, 300] width 146 height 39
paste textarea "One time I got my car bogged in the sand while 4WDing and ended up meeting a bu…"
type textarea "One time I got my car bogged in the sand while 4WDing and ended up meeting a bu…"
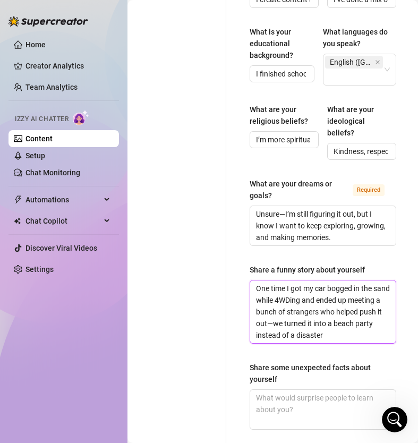
type textarea "One time I got my car bogged in the sand while 4WDing and ended up meeting a bu…"
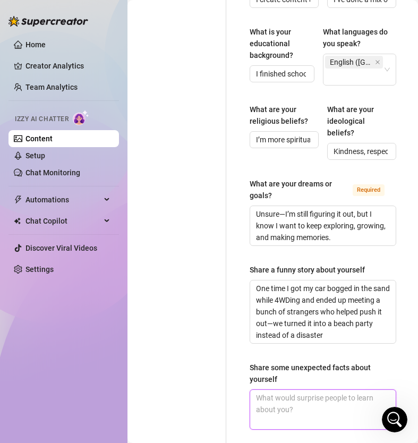
click at [297, 392] on textarea "Share some unexpected facts about yourself" at bounding box center [323, 409] width 146 height 39
paste textarea "I look sweet and innocent, but I have a wild, adventurous side that loves pushi…"
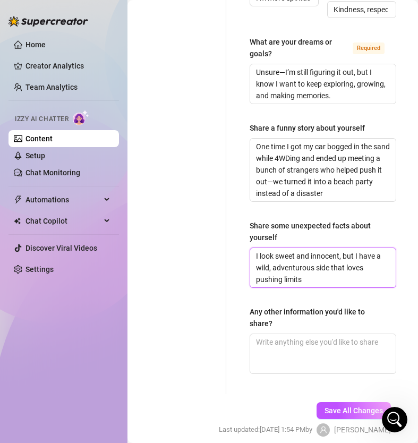
scroll to position [991, 1]
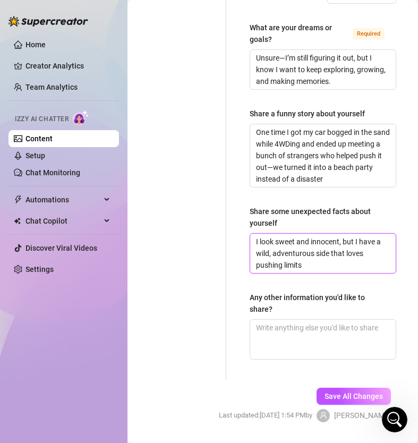
type textarea "I look sweet and innocent, but I have a wild, adventurous side that loves pushi…"
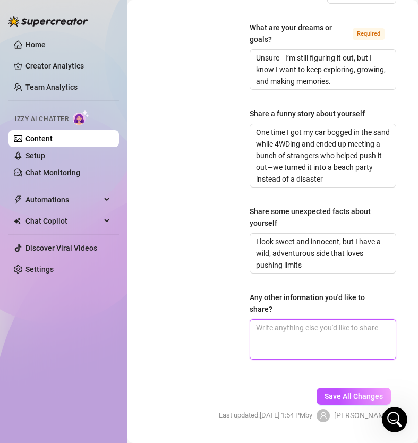
click at [315, 320] on textarea "Any other information you'd like to share?" at bounding box center [323, 339] width 146 height 39
paste textarea "I’m all about making people feel good, whether it’s through laughter, conversat…"
type textarea "I’m all about making people feel good, whether it’s through laughter, conversat…"
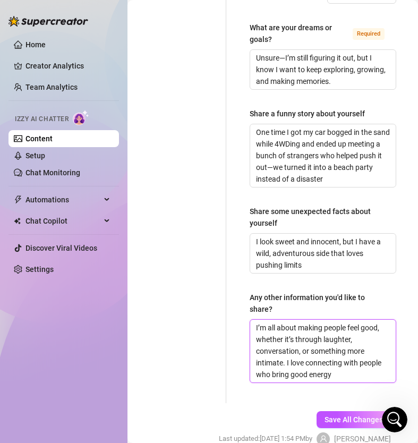
scroll to position [0, 0]
type textarea "I’m all about making people feel good, whether it’s through laughter, conversat…"
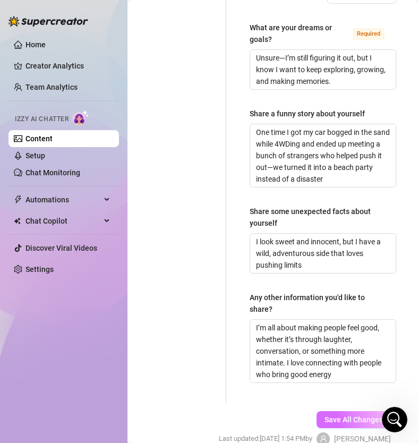
click at [351, 415] on span "Save All Changes" at bounding box center [354, 419] width 58 height 9
click at [349, 415] on span "Save All Changes" at bounding box center [354, 419] width 58 height 9
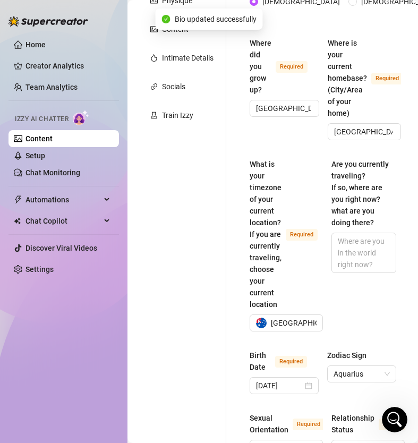
scroll to position [0, 1]
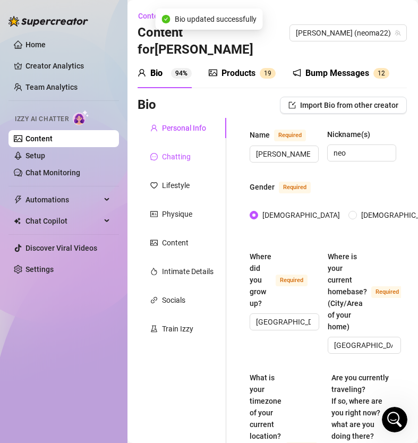
click at [188, 151] on div "Chatting" at bounding box center [176, 157] width 29 height 12
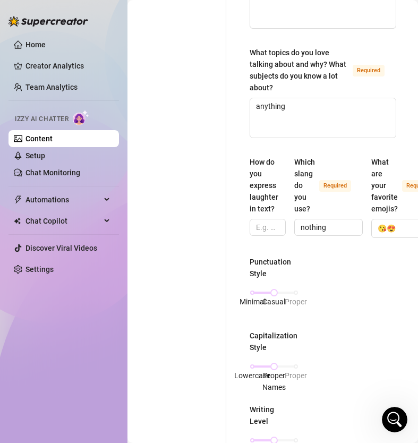
scroll to position [388, 1]
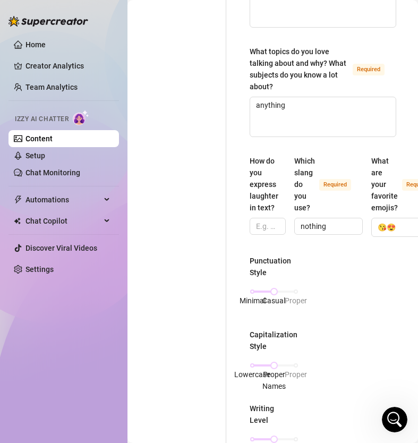
click at [251, 155] on div "How do you express laughter in text?" at bounding box center [264, 184] width 29 height 58
click at [256, 220] on input "How do you express laughter in text?" at bounding box center [266, 226] width 21 height 12
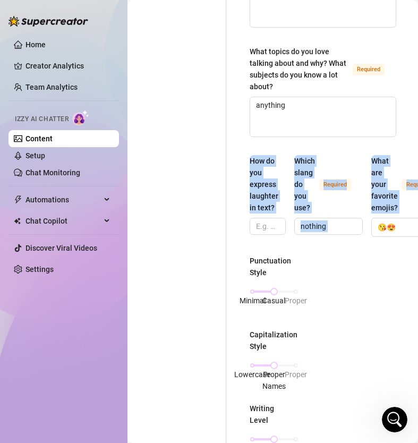
drag, startPoint x: 252, startPoint y: 143, endPoint x: 409, endPoint y: 178, distance: 161.1
click at [396, 179] on div "How do you express laughter in text? Which slang do you use? Required nothing W…" at bounding box center [323, 200] width 147 height 91
copy div "How do you express laughter in text? Which slang do you use? Required What are …"
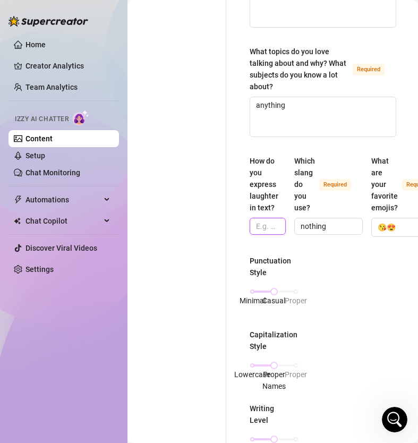
click at [259, 220] on input "How do you express laughter in text?" at bounding box center [266, 226] width 21 height 12
paste input "Haha, lol"
type input "Haha, lol"
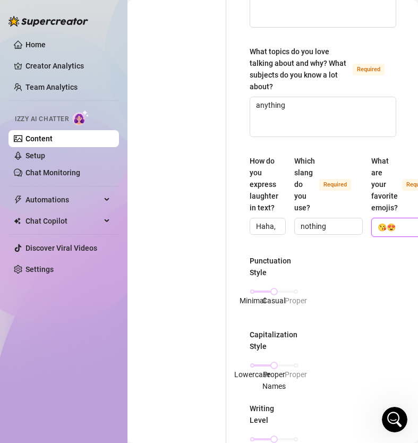
click at [392, 220] on input "😘😍" at bounding box center [400, 227] width 45 height 14
paste input "🔥😘🍑🍒💋💙"
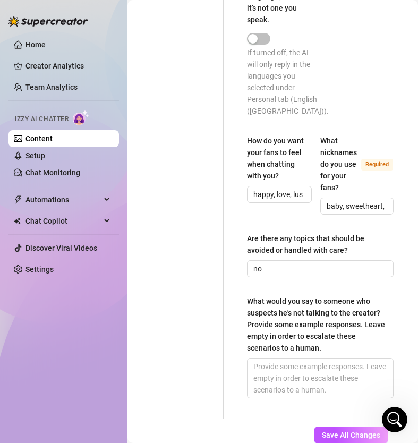
scroll to position [949, 3]
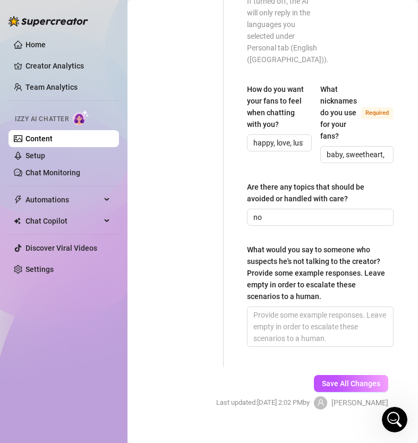
type input "💦🔥😘🍑🍒💋💙"
click at [248, 181] on div "Are there any topics that should be avoided or handled with care?" at bounding box center [316, 192] width 139 height 23
click at [253, 211] on input "no" at bounding box center [319, 217] width 132 height 12
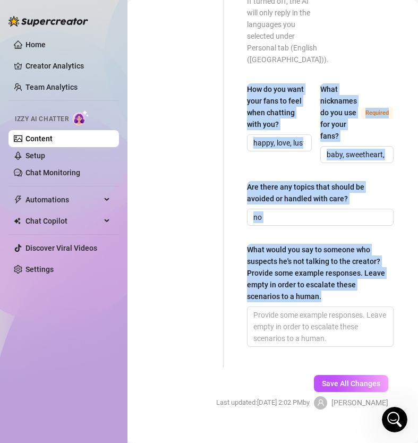
drag, startPoint x: 248, startPoint y: 71, endPoint x: 350, endPoint y: 282, distance: 234.3
copy div "How do you want your fans to feel when chatting with you? What nicknames do you…"
click at [281, 137] on input "happy, love, lust" at bounding box center [278, 143] width 50 height 12
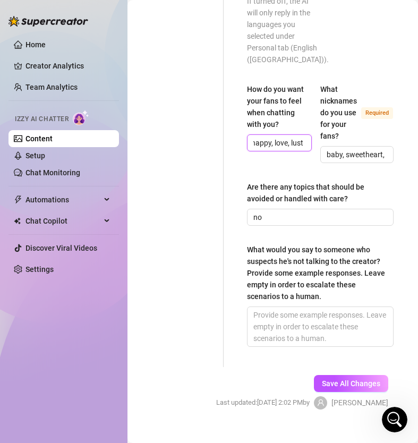
click at [281, 137] on input "happy, love, lust" at bounding box center [278, 143] width 50 height 12
paste input "Happy, loved, lustful ❤️🔥"
type input "Happy, loved, lustful ❤️🔥"
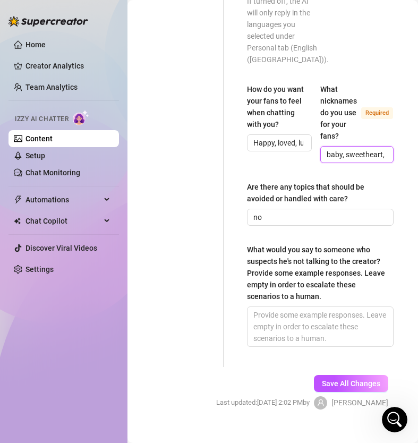
click at [377, 149] on input "baby, sweetheart, love" at bounding box center [356, 155] width 58 height 12
paste input "Baby, sweetheart, love 💕"
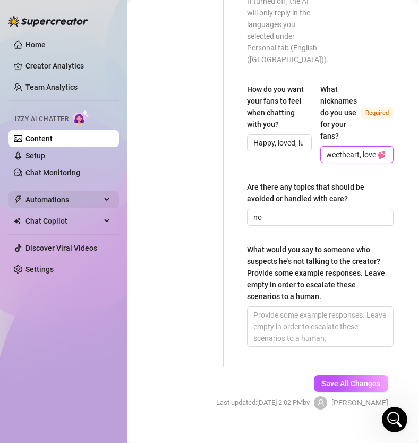
type input "Baby, sweetheart, love 💕"
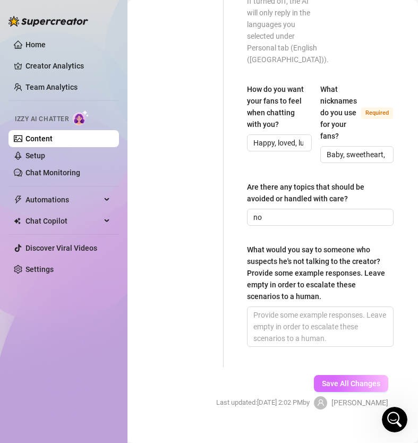
click at [335, 379] on span "Save All Changes" at bounding box center [351, 383] width 58 height 9
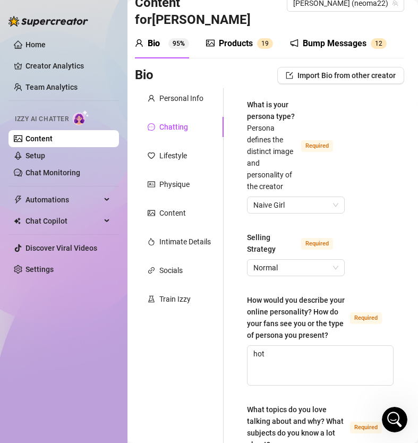
scroll to position [0, 3]
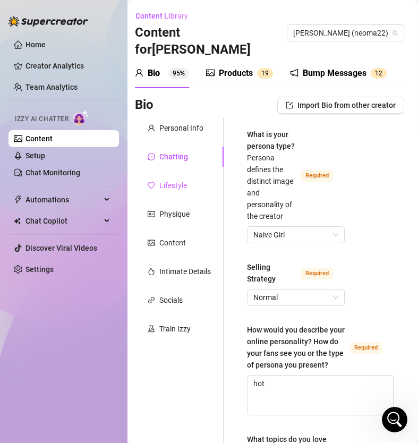
click at [189, 175] on div "Lifestyle" at bounding box center [179, 185] width 89 height 20
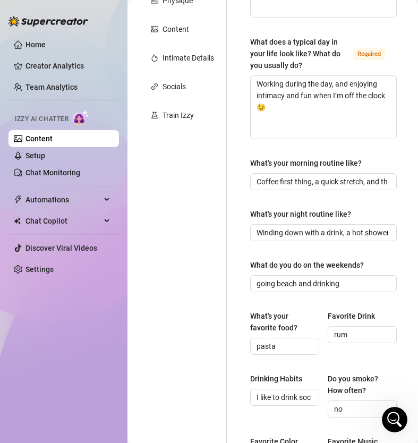
scroll to position [0, 0]
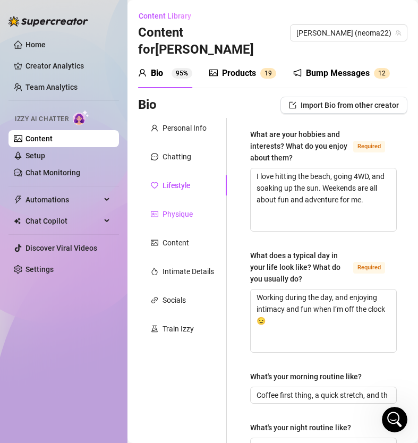
click at [183, 208] on div "Physique" at bounding box center [178, 214] width 30 height 12
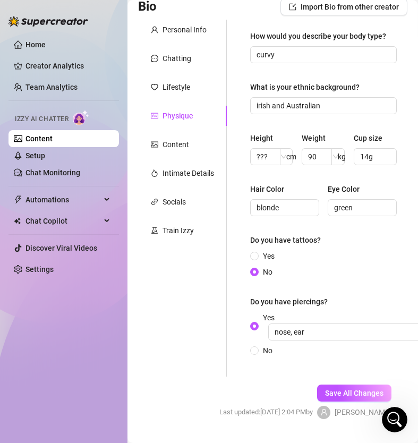
scroll to position [108, 0]
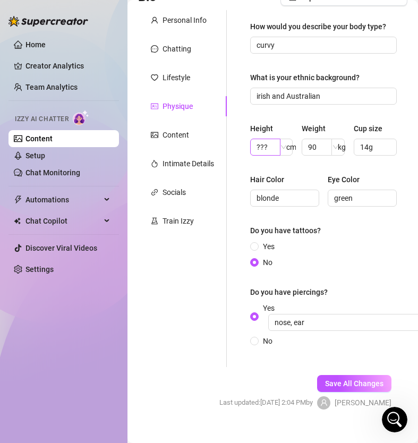
click at [274, 139] on span "???" at bounding box center [265, 147] width 30 height 17
click at [260, 141] on input "???" at bounding box center [264, 147] width 15 height 12
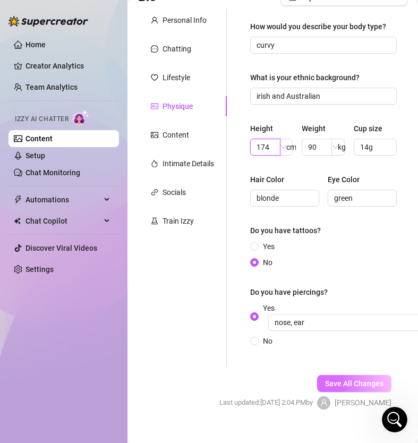
type input "174"
click at [339, 379] on span "Save All Changes" at bounding box center [354, 383] width 58 height 9
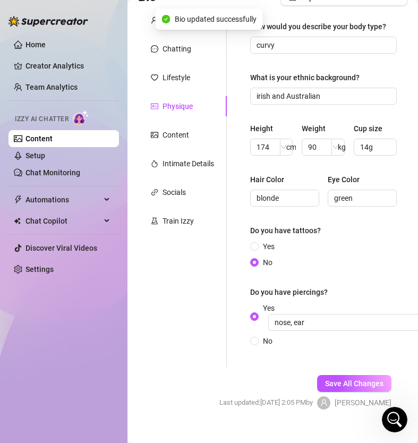
scroll to position [0, 0]
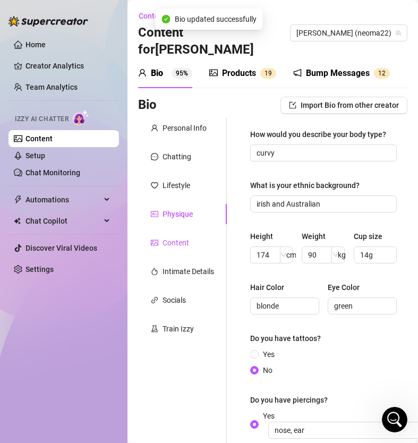
click at [185, 237] on div "Content" at bounding box center [176, 243] width 27 height 12
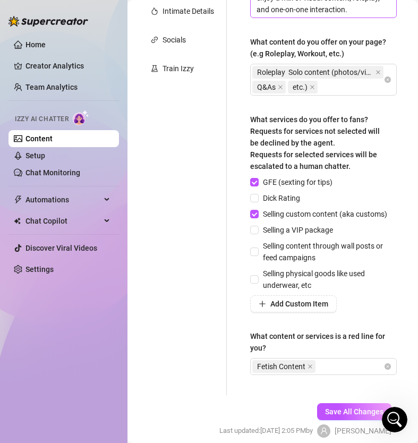
scroll to position [289, 0]
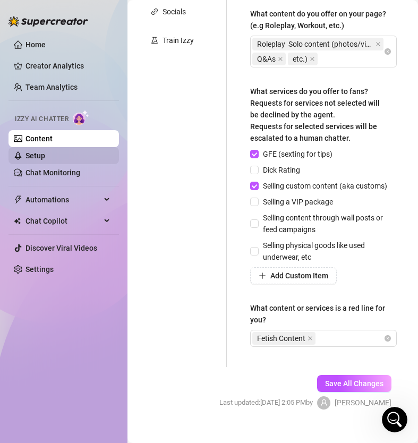
click at [45, 154] on link "Setup" at bounding box center [36, 155] width 20 height 9
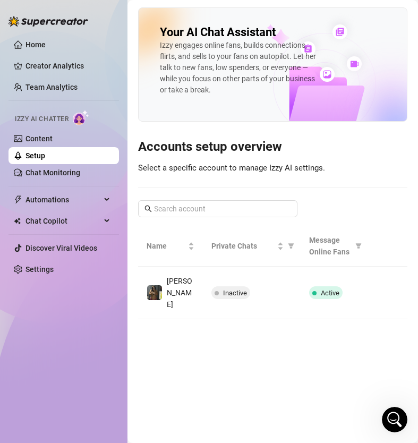
click at [45, 151] on link "Setup" at bounding box center [36, 155] width 20 height 9
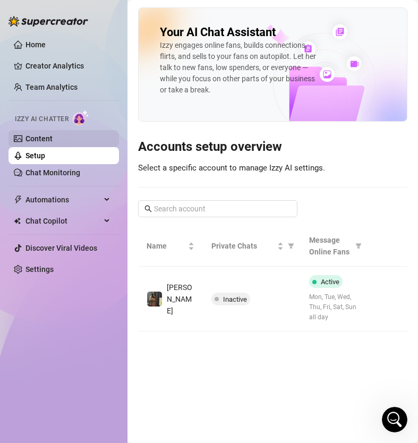
click at [53, 139] on link "Content" at bounding box center [39, 138] width 27 height 9
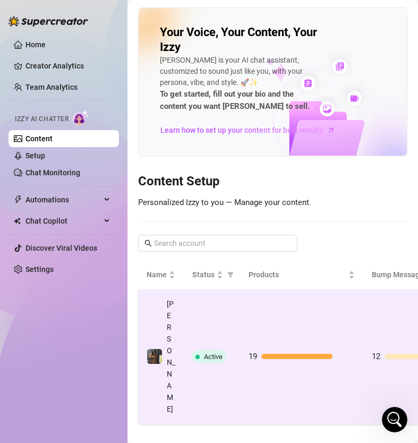
click at [198, 355] on td "Active" at bounding box center [212, 357] width 56 height 134
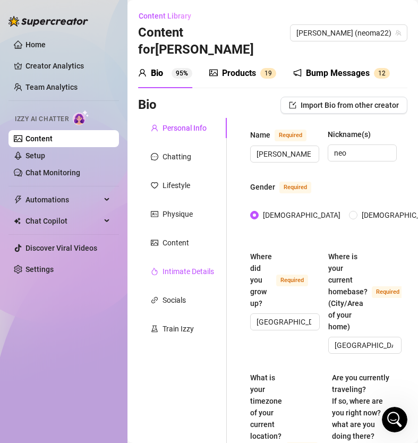
click at [184, 266] on div "Intimate Details" at bounding box center [189, 272] width 52 height 12
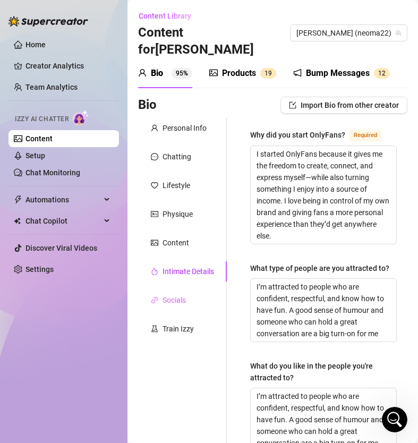
click at [198, 290] on div "Socials" at bounding box center [182, 300] width 89 height 20
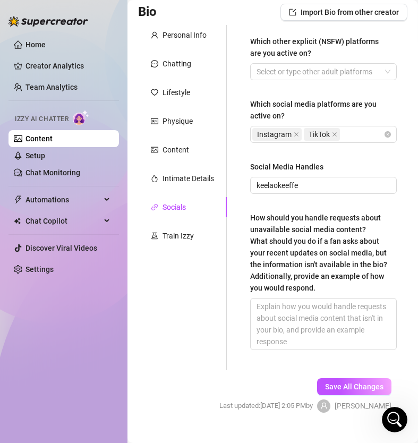
scroll to position [96, 0]
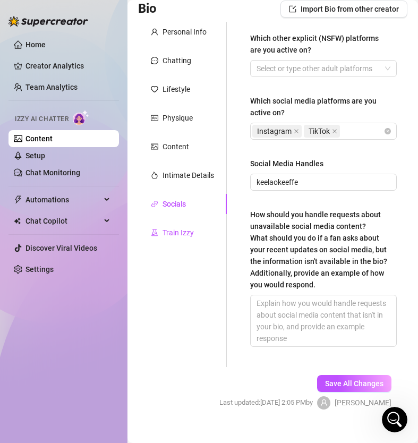
click at [189, 227] on div "Train Izzy" at bounding box center [178, 233] width 31 height 12
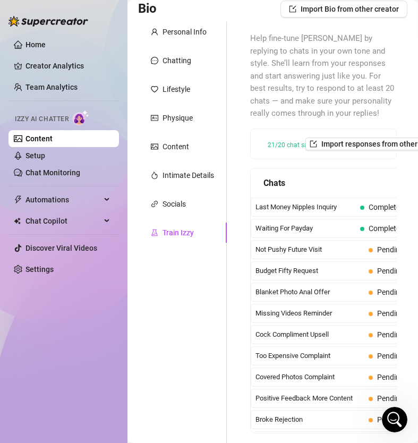
scroll to position [0, 0]
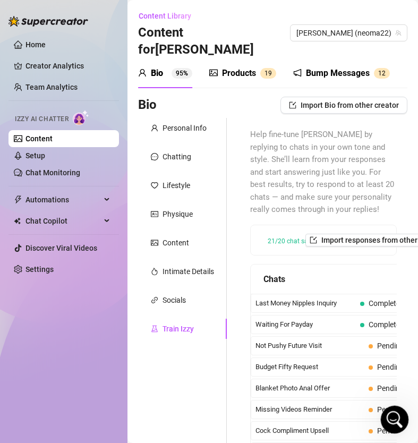
click at [387, 420] on icon "Open Intercom Messenger" at bounding box center [394, 419] width 18 height 18
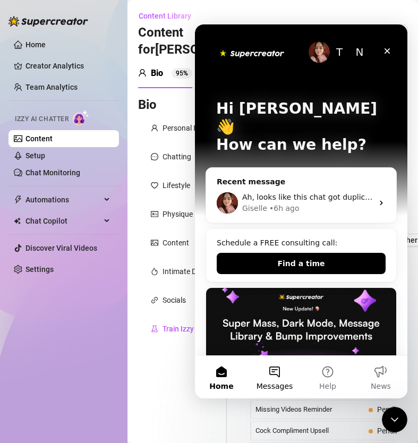
click at [272, 377] on button "Messages" at bounding box center [274, 377] width 53 height 43
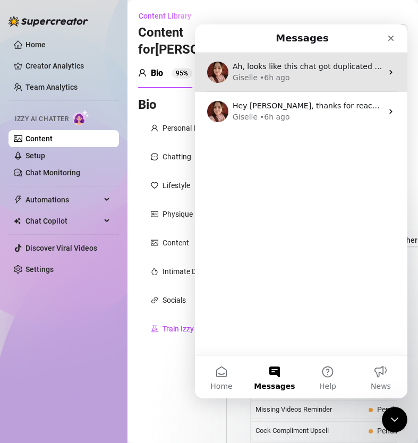
click at [306, 78] on div "Giselle • 6h ago" at bounding box center [308, 77] width 150 height 11
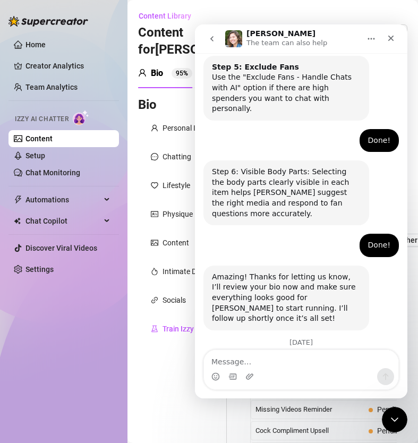
scroll to position [788, 0]
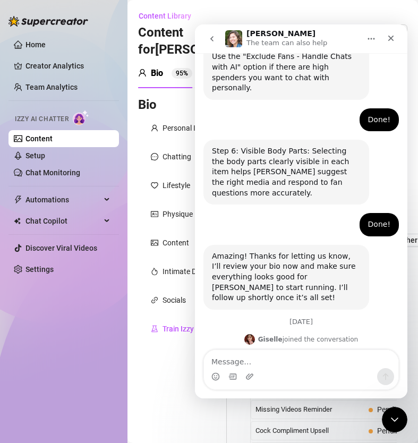
click at [209, 37] on icon "go back" at bounding box center [212, 39] width 9 height 9
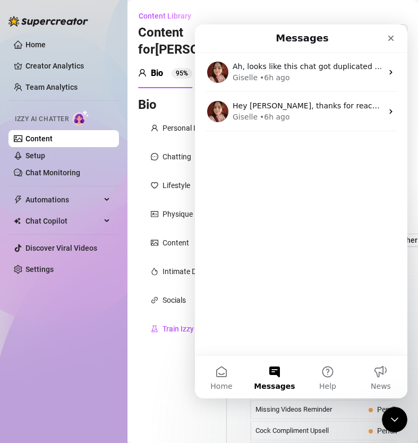
scroll to position [0, 0]
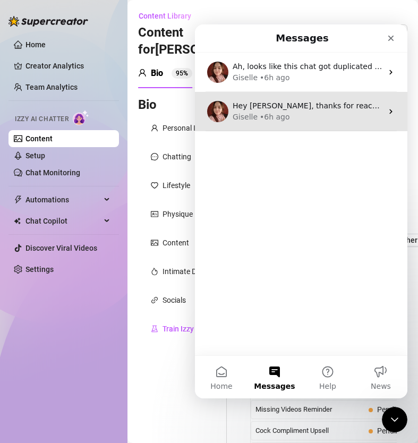
click at [289, 124] on div "Hey [PERSON_NAME], thanks for reaching out! I just took a look at your creator …" at bounding box center [301, 111] width 213 height 39
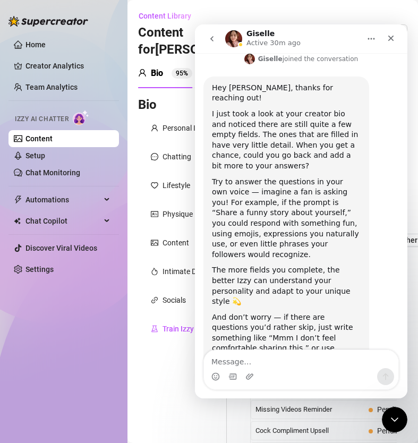
scroll to position [470, 0]
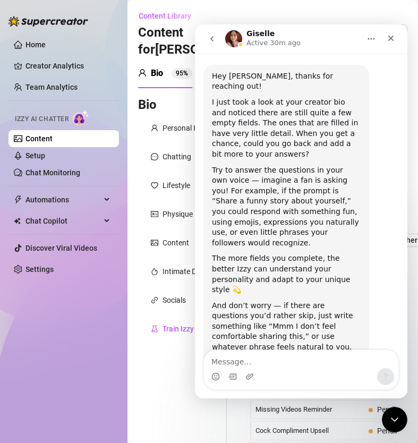
click at [273, 351] on textarea "Message…" at bounding box center [301, 359] width 194 height 18
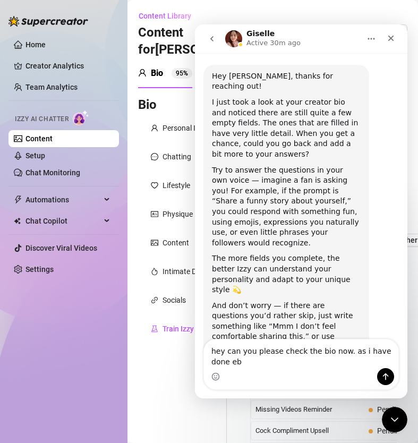
scroll to position [480, 0]
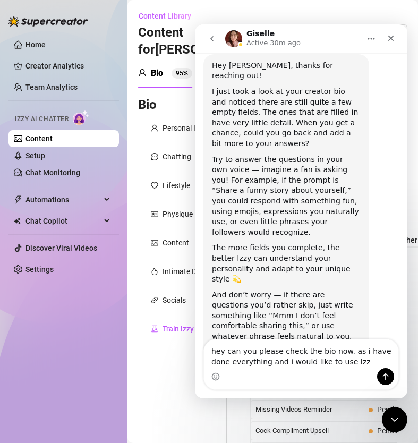
type textarea "hey can you please check the bio now. as i have done everything and i would lik…"
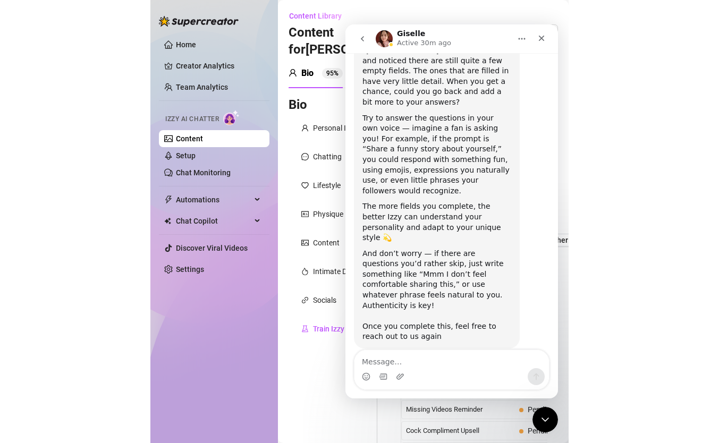
scroll to position [522, 0]
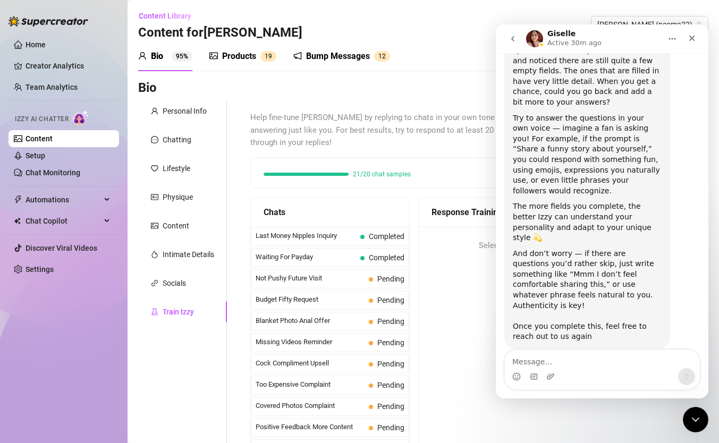
click at [190, 59] on sup "95%" at bounding box center [182, 56] width 21 height 11
click at [45, 156] on link "Setup" at bounding box center [36, 155] width 20 height 9
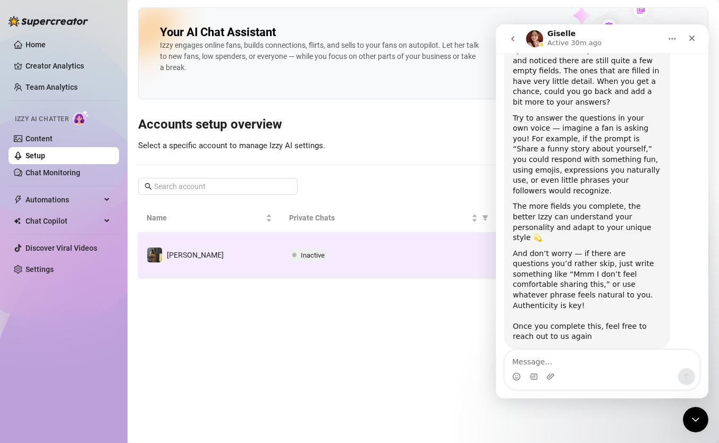
click at [336, 268] on td "Inactive" at bounding box center [388, 255] width 214 height 45
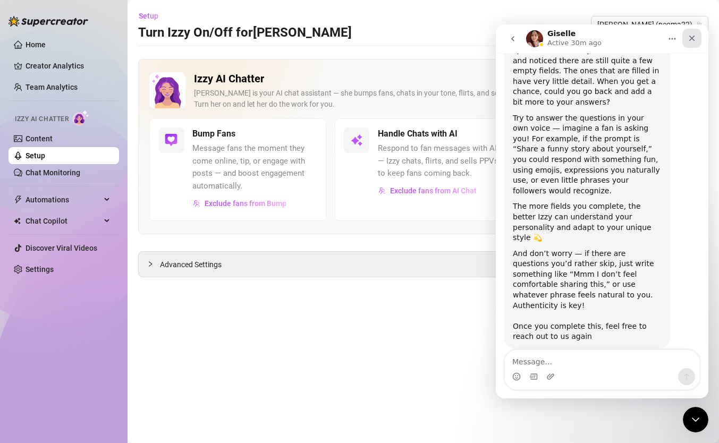
click at [698, 37] on div "Close" at bounding box center [691, 38] width 19 height 19
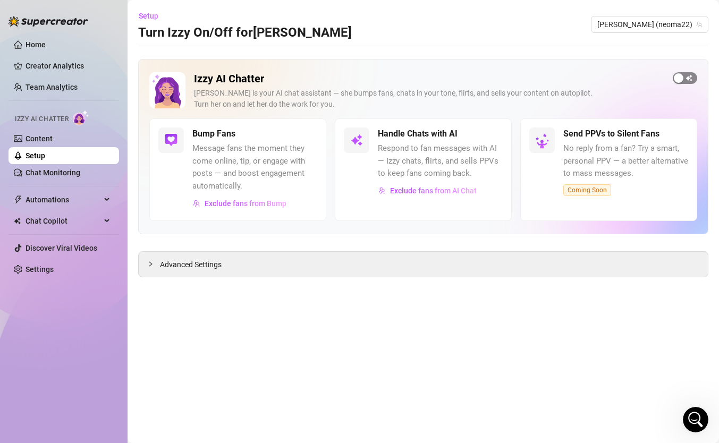
click at [676, 78] on div "button" at bounding box center [679, 78] width 10 height 10
click at [489, 141] on div "Handle Chats with AI Respond to fan messages with AI — Izzy chats, flirts, and …" at bounding box center [440, 164] width 125 height 72
click at [489, 136] on div "button" at bounding box center [485, 134] width 10 height 10
click at [679, 74] on div "button" at bounding box center [679, 78] width 10 height 10
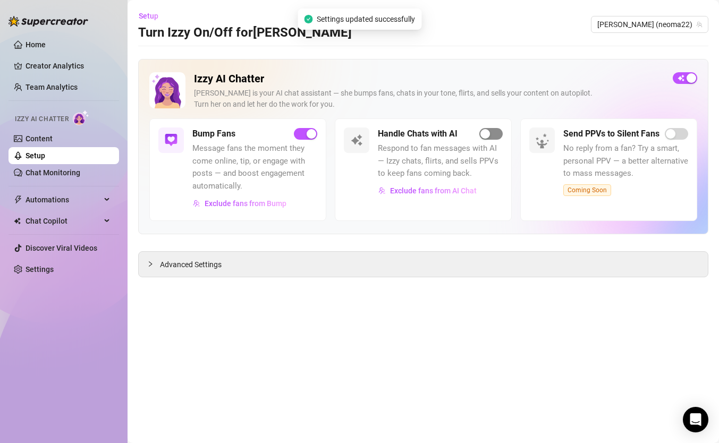
click at [483, 133] on div "button" at bounding box center [485, 134] width 10 height 10
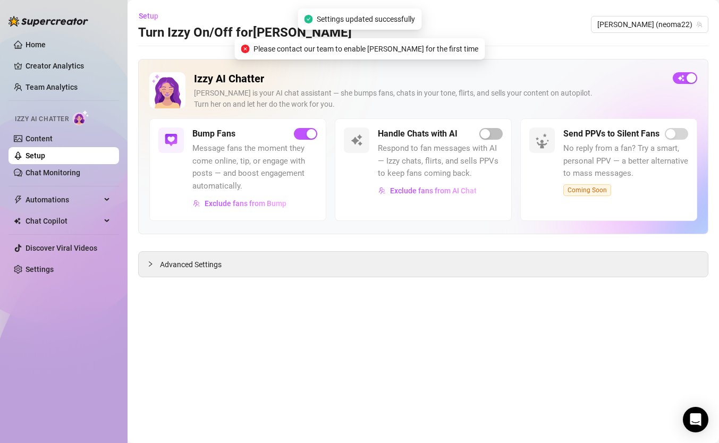
click at [711, 422] on main "Setup Turn Izzy On/Off for Neoma Neoma (neoma22) Izzy AI Chatter Izzy is your A…" at bounding box center [423, 221] width 591 height 443
click at [694, 421] on icon "Open Intercom Messenger" at bounding box center [695, 420] width 12 height 14
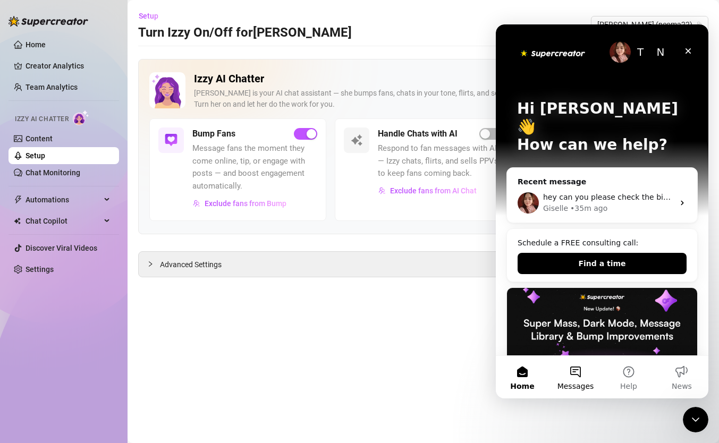
click at [569, 367] on button "Messages" at bounding box center [575, 377] width 53 height 43
